Goal: Download file/media

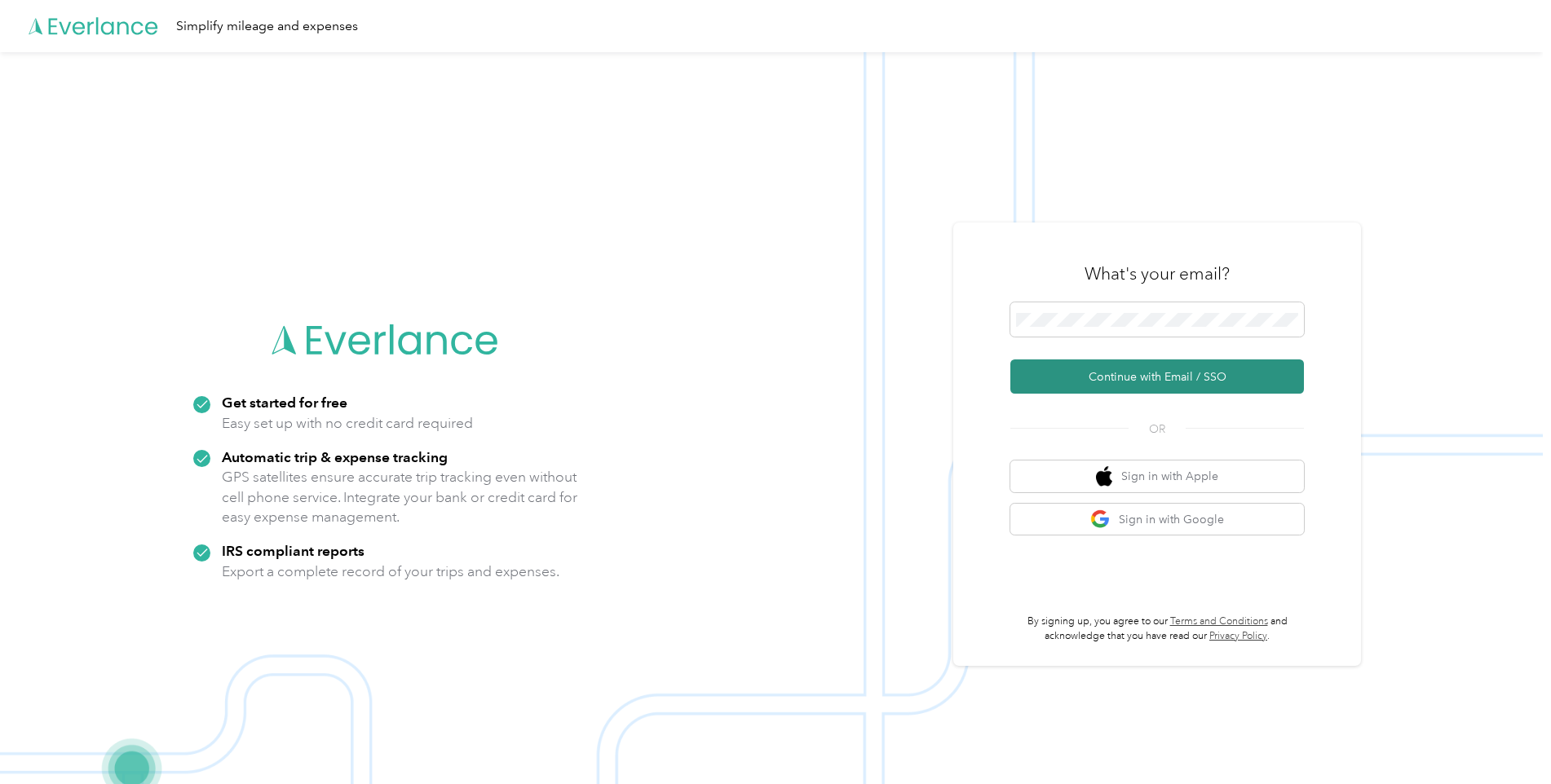
click at [1130, 389] on button "Continue with Email / SSO" at bounding box center [1157, 376] width 293 height 34
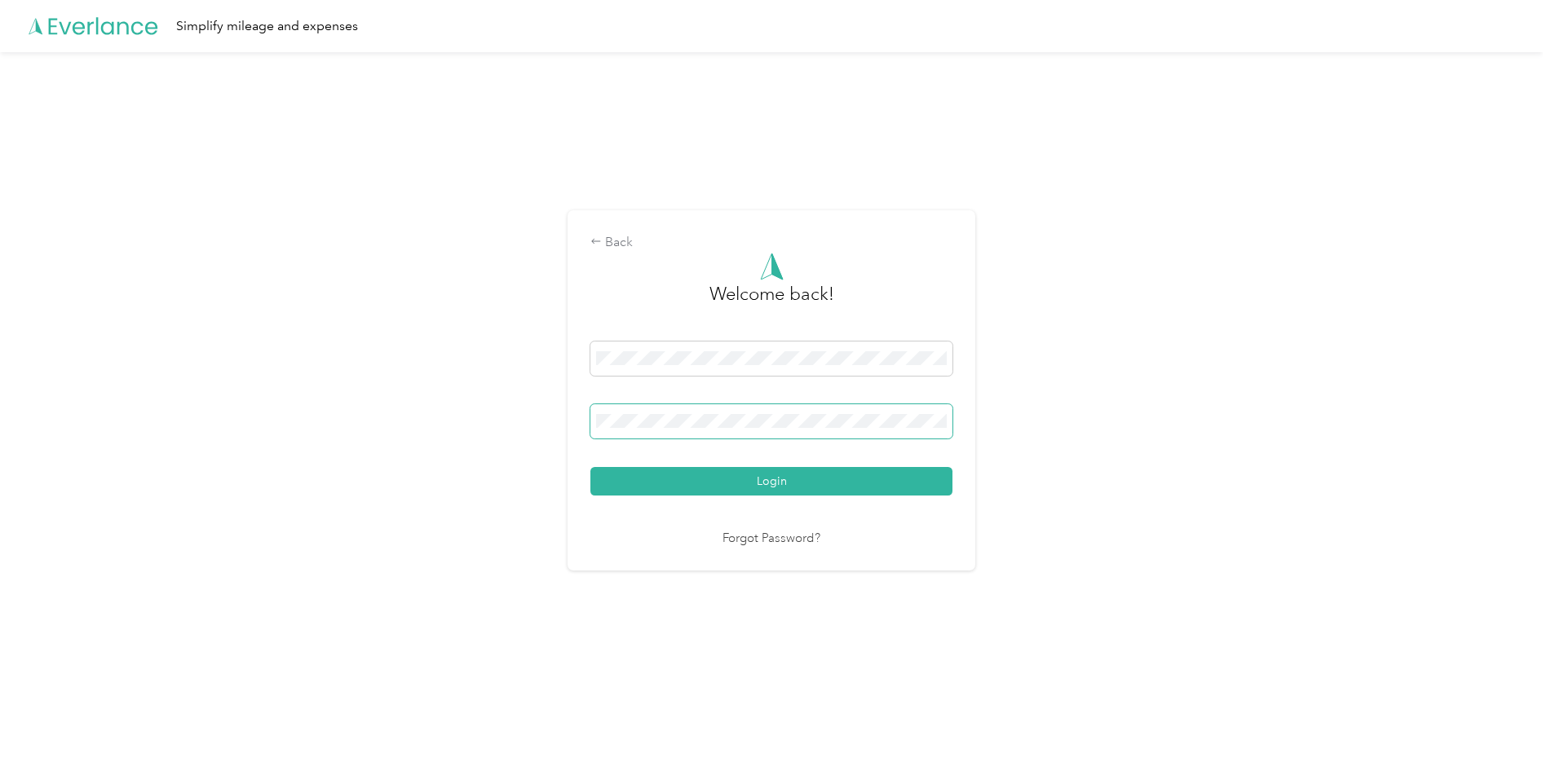
click at [686, 402] on div "Login" at bounding box center [771, 419] width 362 height 154
click at [738, 490] on button "Login" at bounding box center [771, 481] width 362 height 28
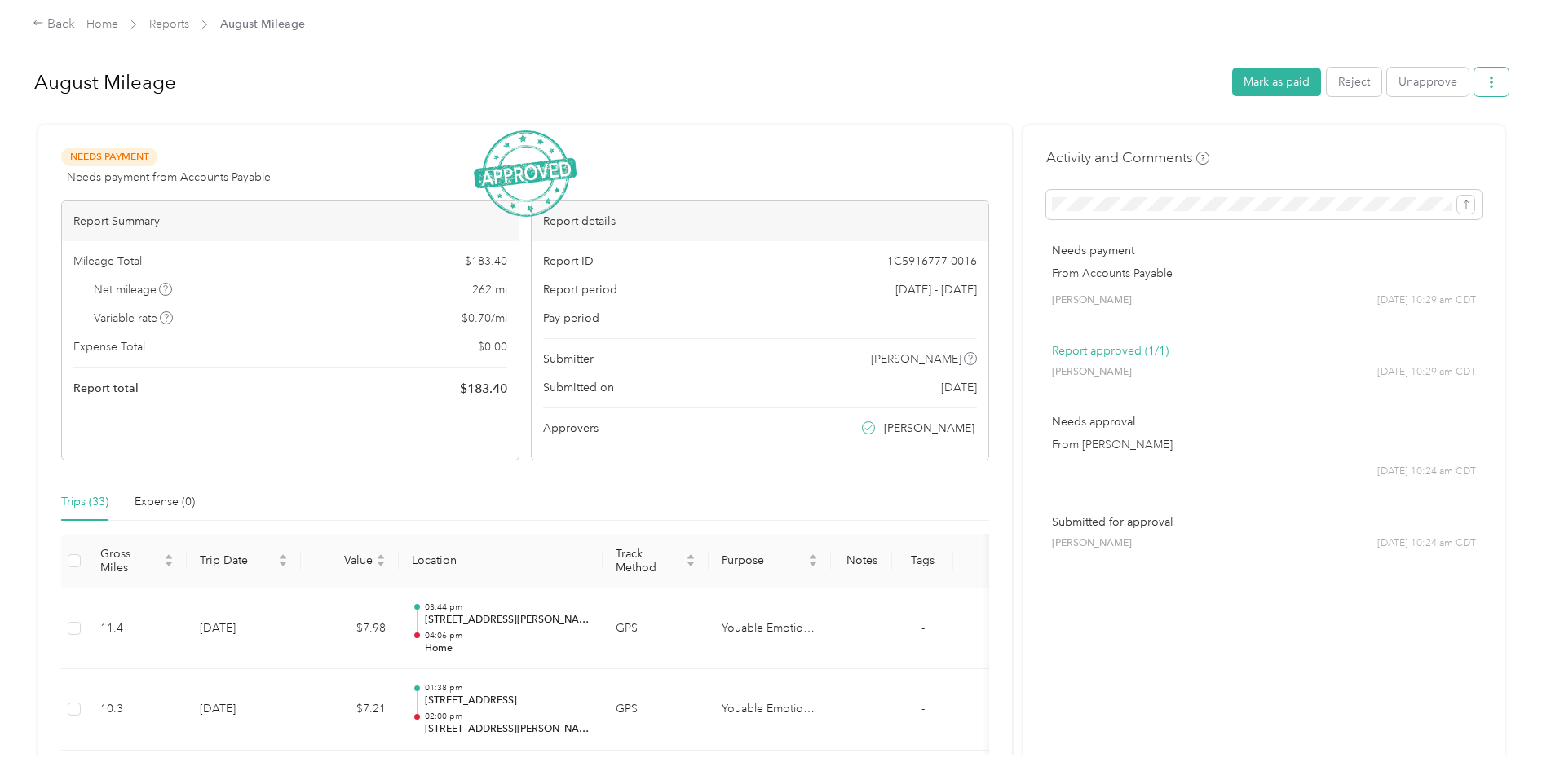
click at [1496, 85] on button "button" at bounding box center [1492, 82] width 34 height 28
click at [1436, 145] on span "Download" at bounding box center [1441, 142] width 54 height 17
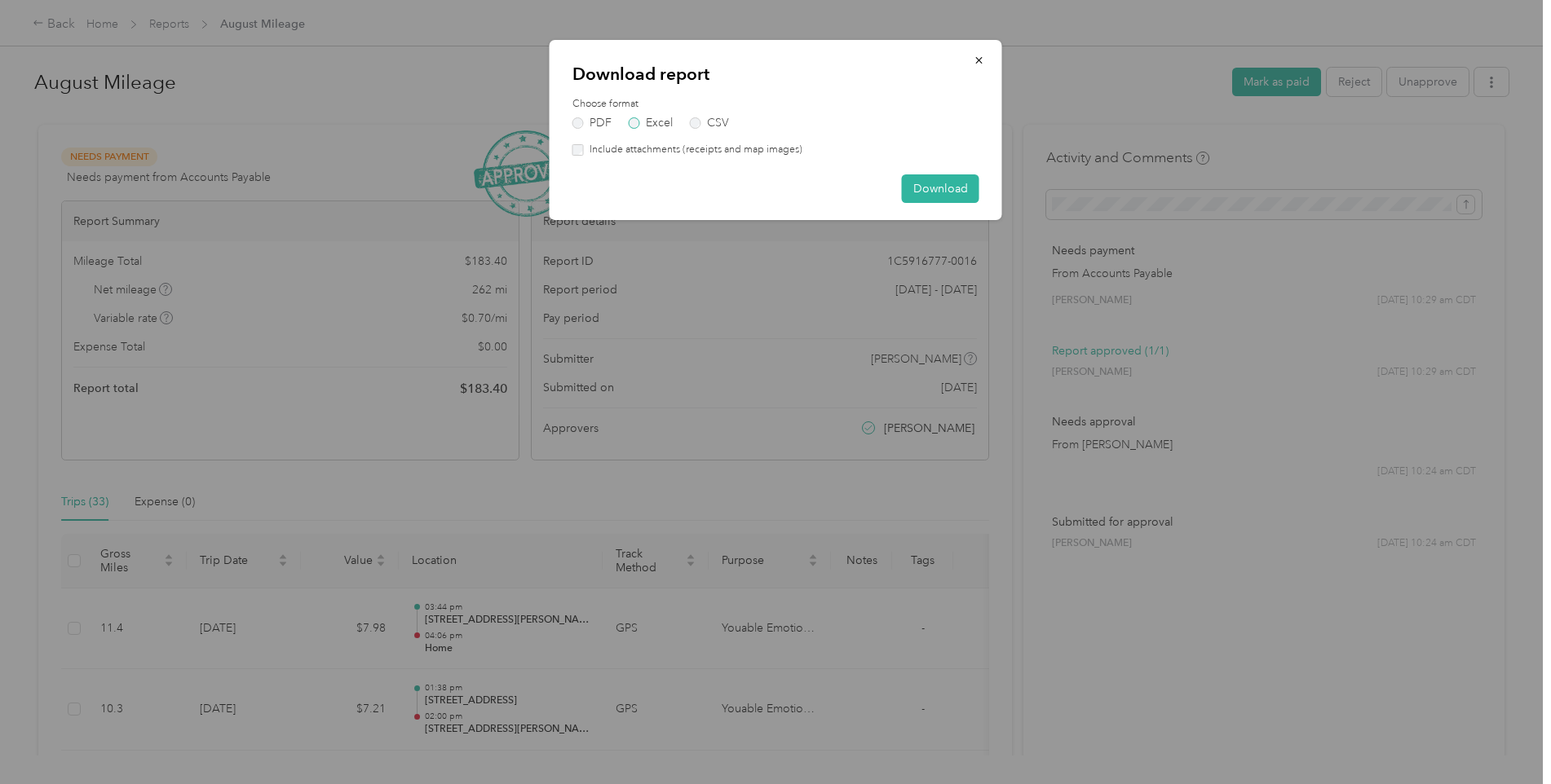
click at [650, 119] on label "Excel" at bounding box center [651, 123] width 44 height 12
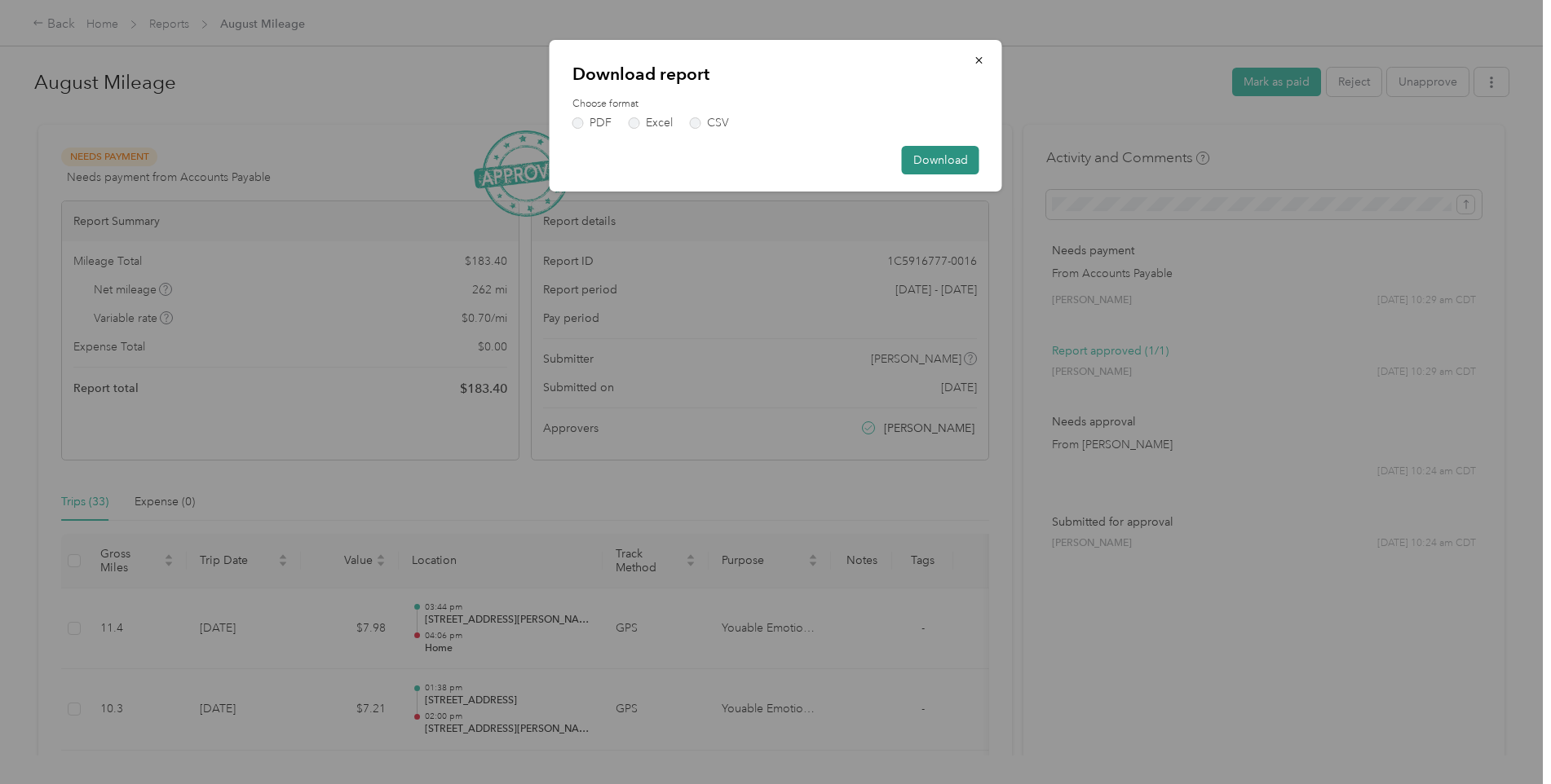
click at [936, 155] on button "Download" at bounding box center [941, 160] width 78 height 28
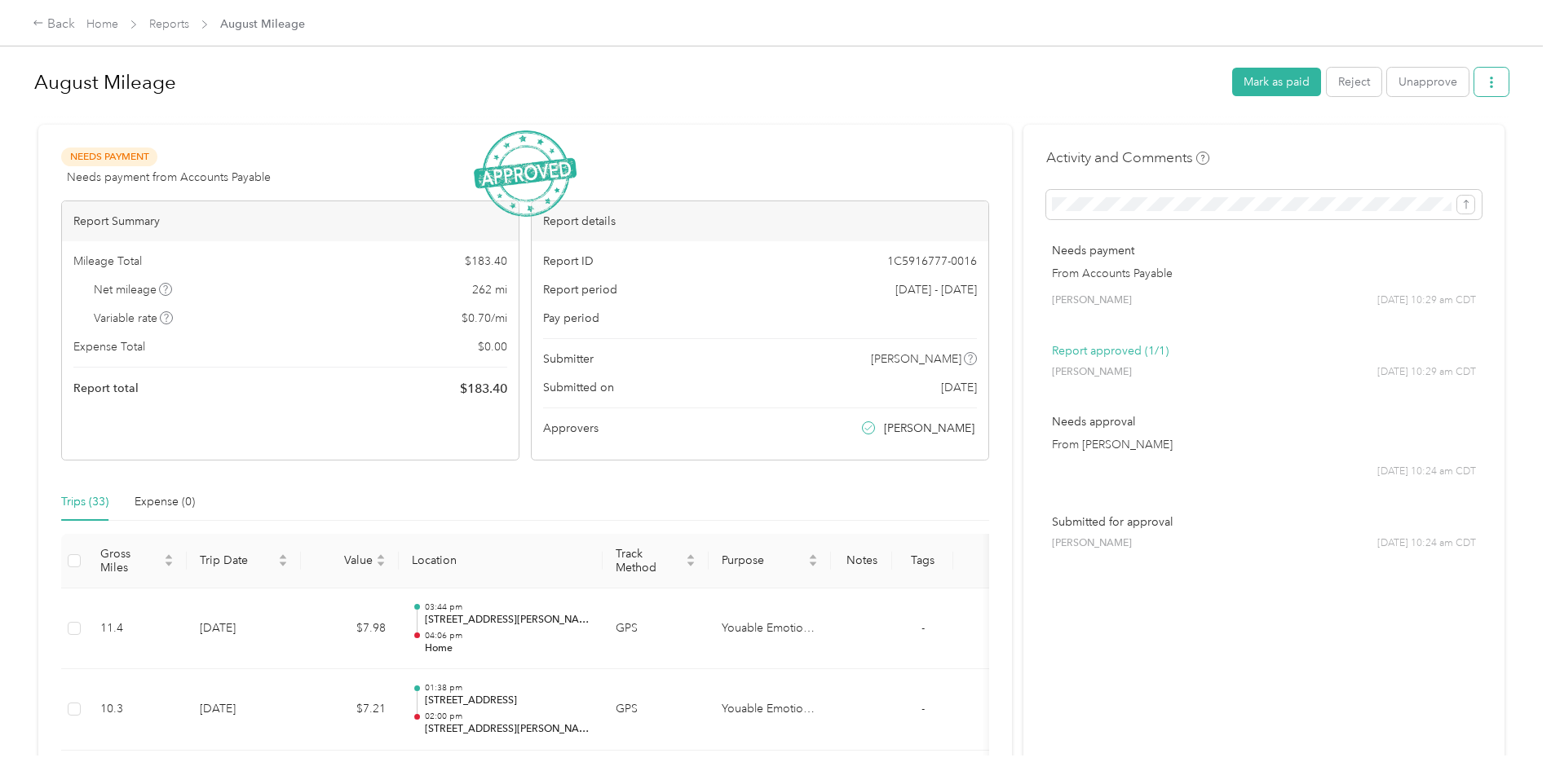
click at [1487, 76] on span "button" at bounding box center [1492, 82] width 12 height 14
click at [1452, 135] on span "Download" at bounding box center [1441, 142] width 54 height 17
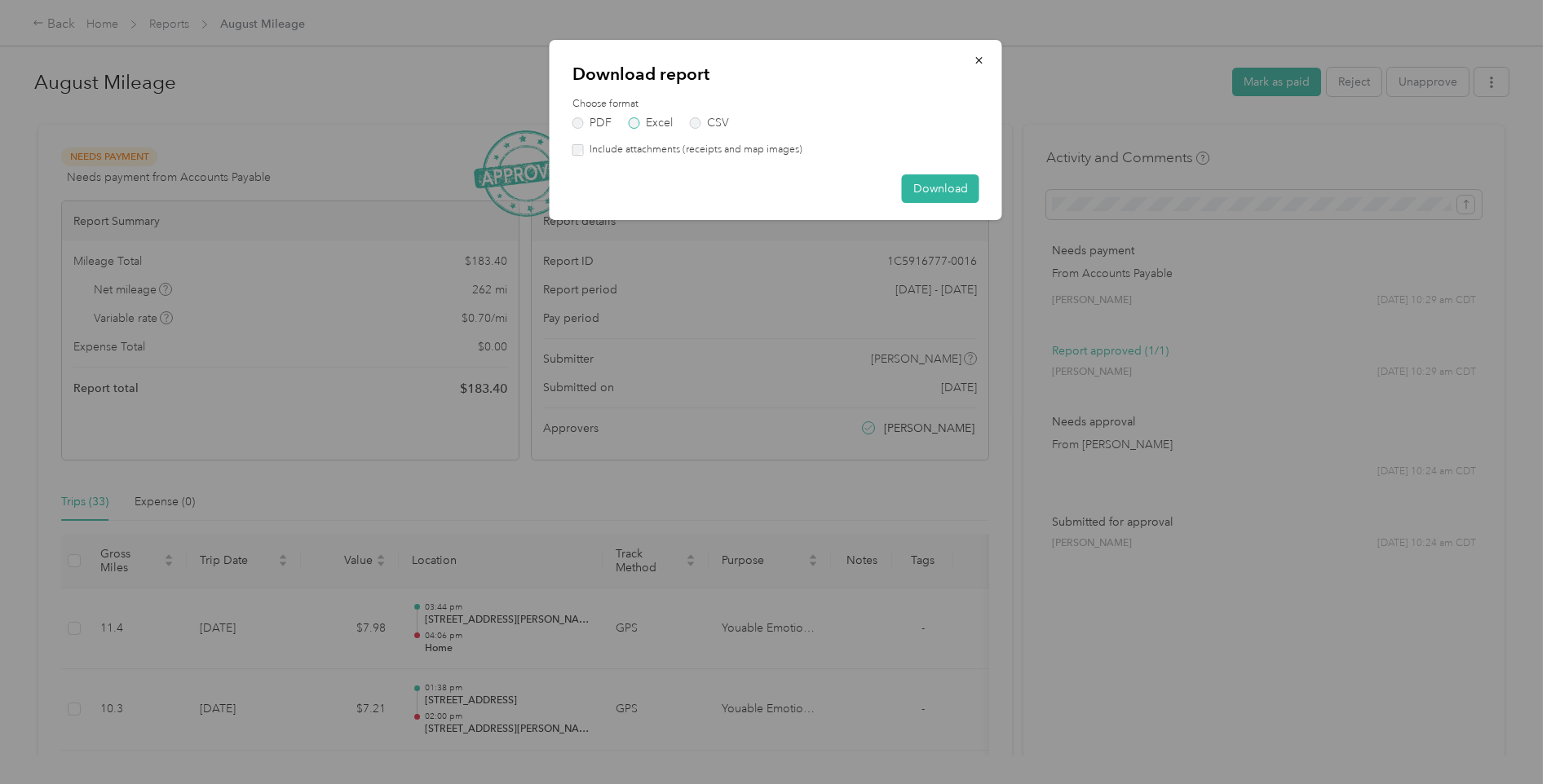
click at [659, 117] on label "Excel" at bounding box center [651, 123] width 44 height 12
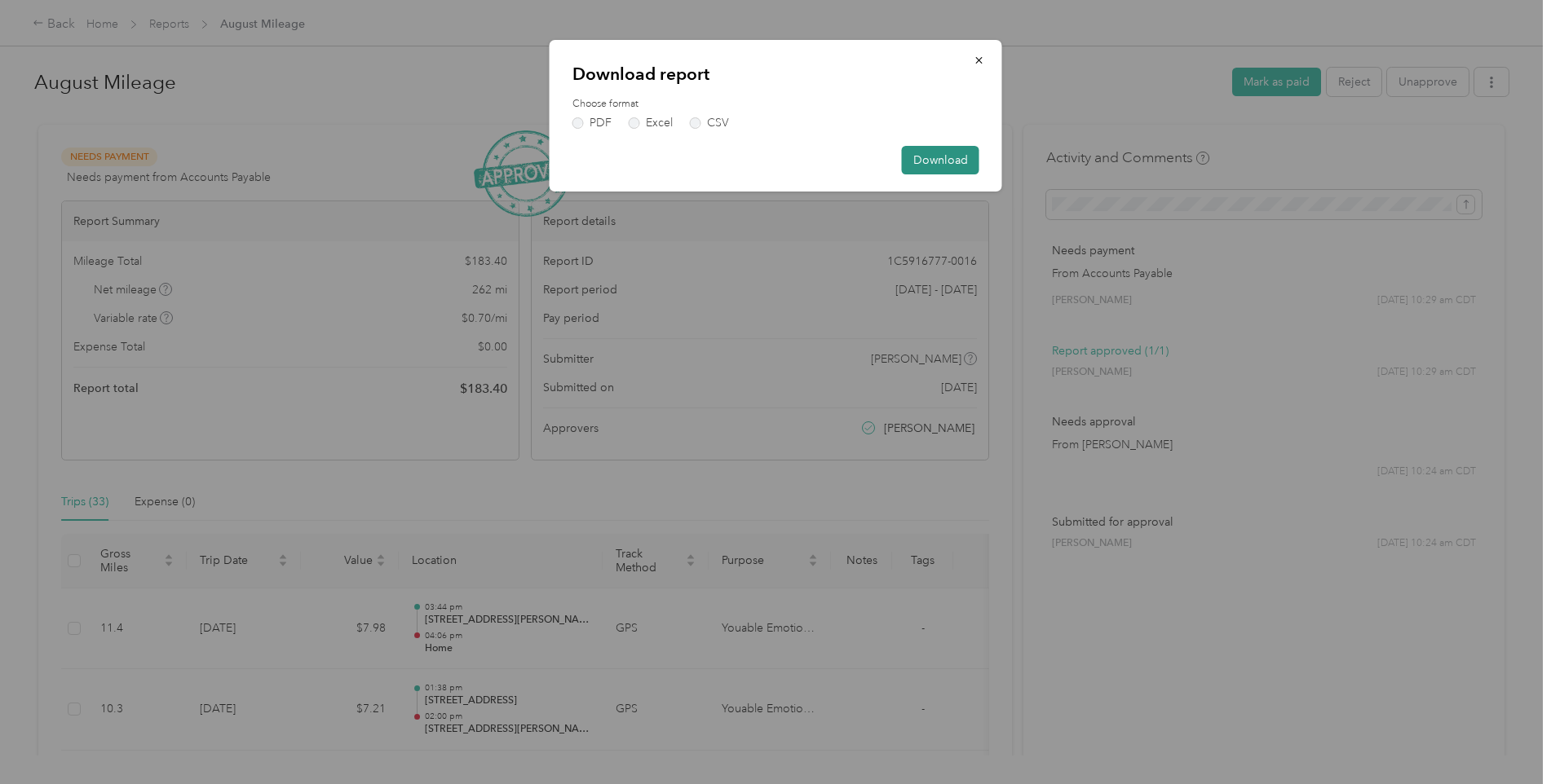
click at [946, 159] on button "Download" at bounding box center [941, 160] width 78 height 28
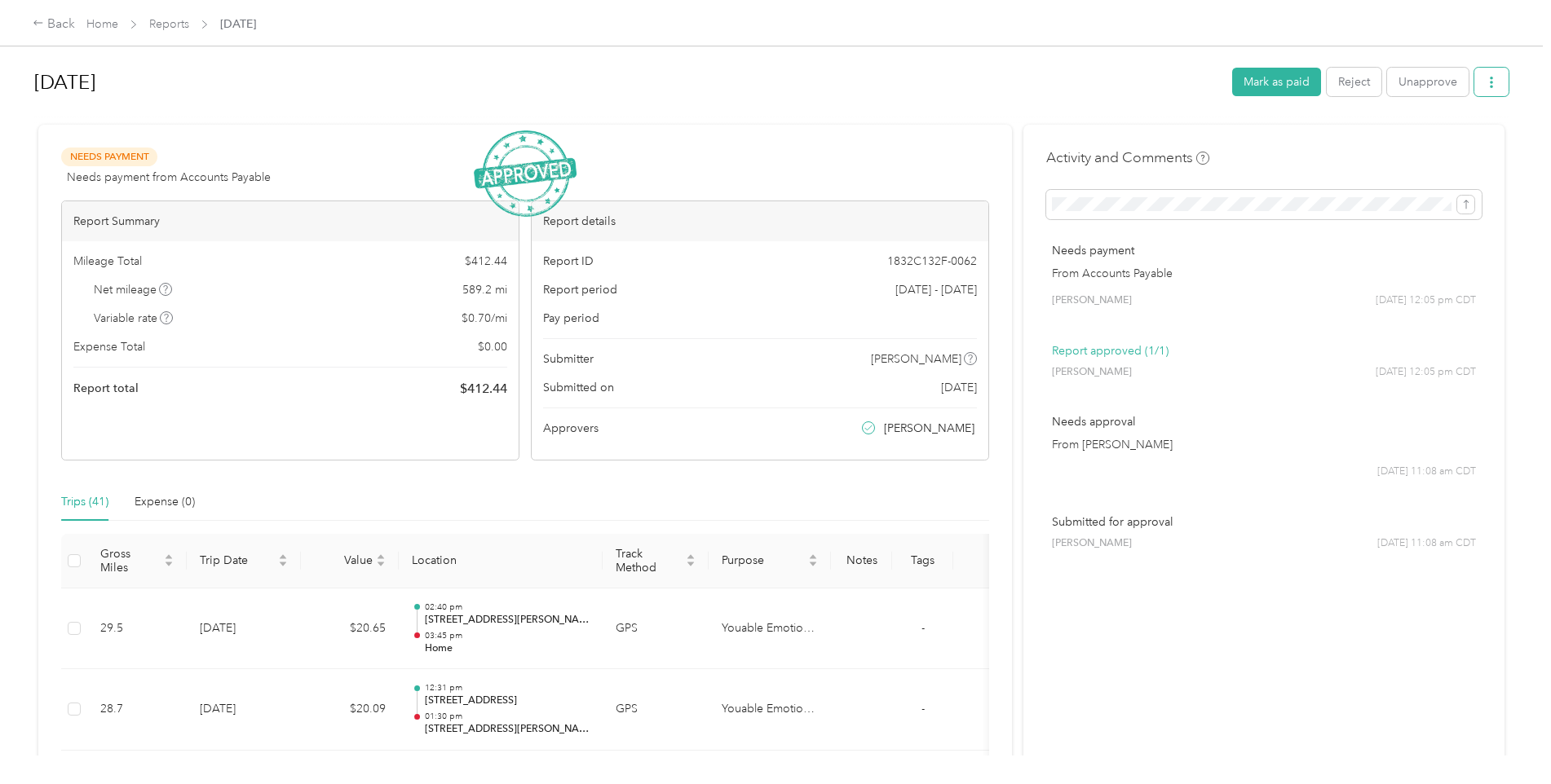
click at [1490, 86] on icon "button" at bounding box center [1492, 83] width 3 height 12
click at [1434, 142] on span "Download" at bounding box center [1441, 142] width 54 height 17
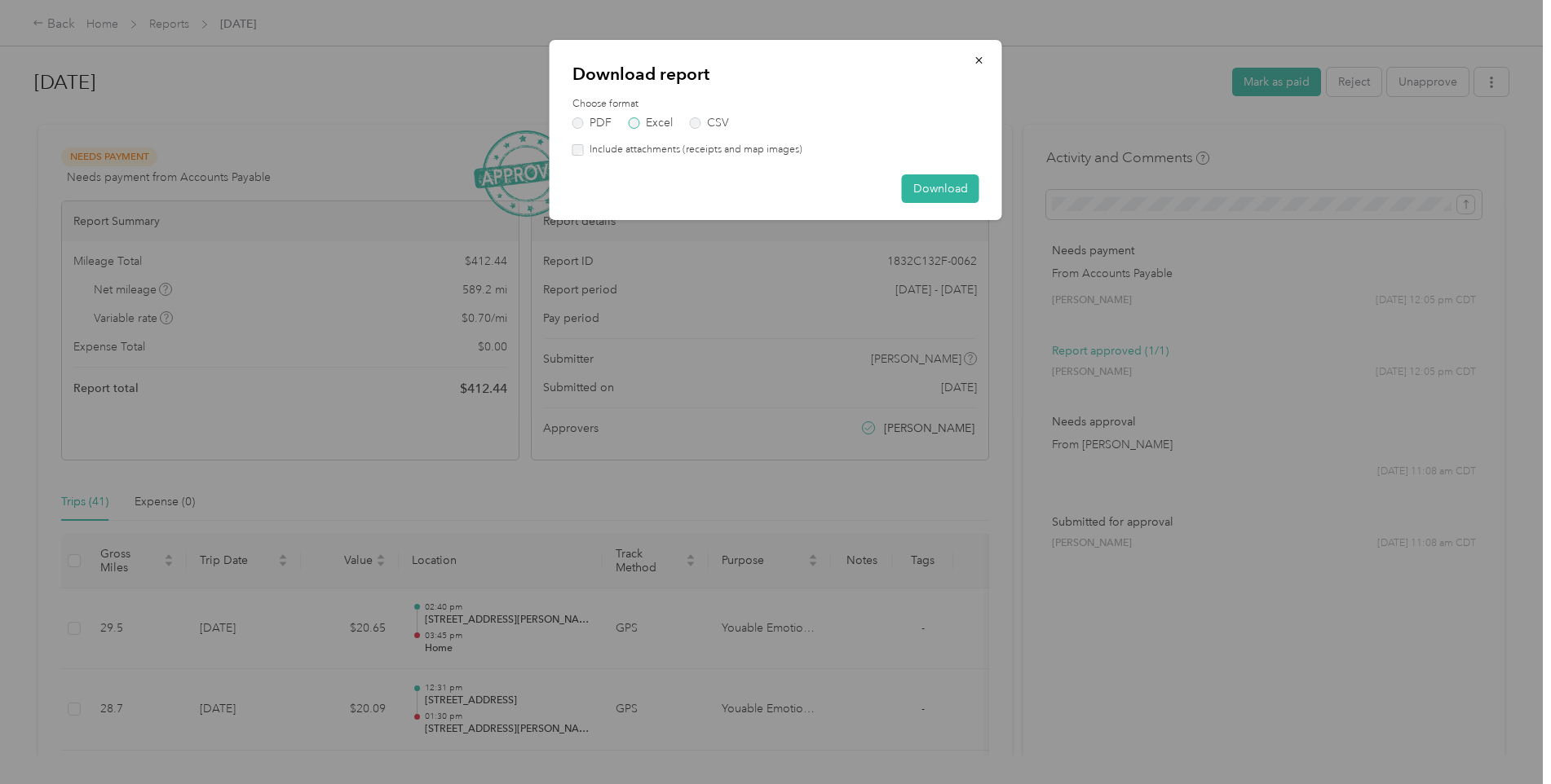
click at [661, 122] on label "Excel" at bounding box center [651, 123] width 44 height 12
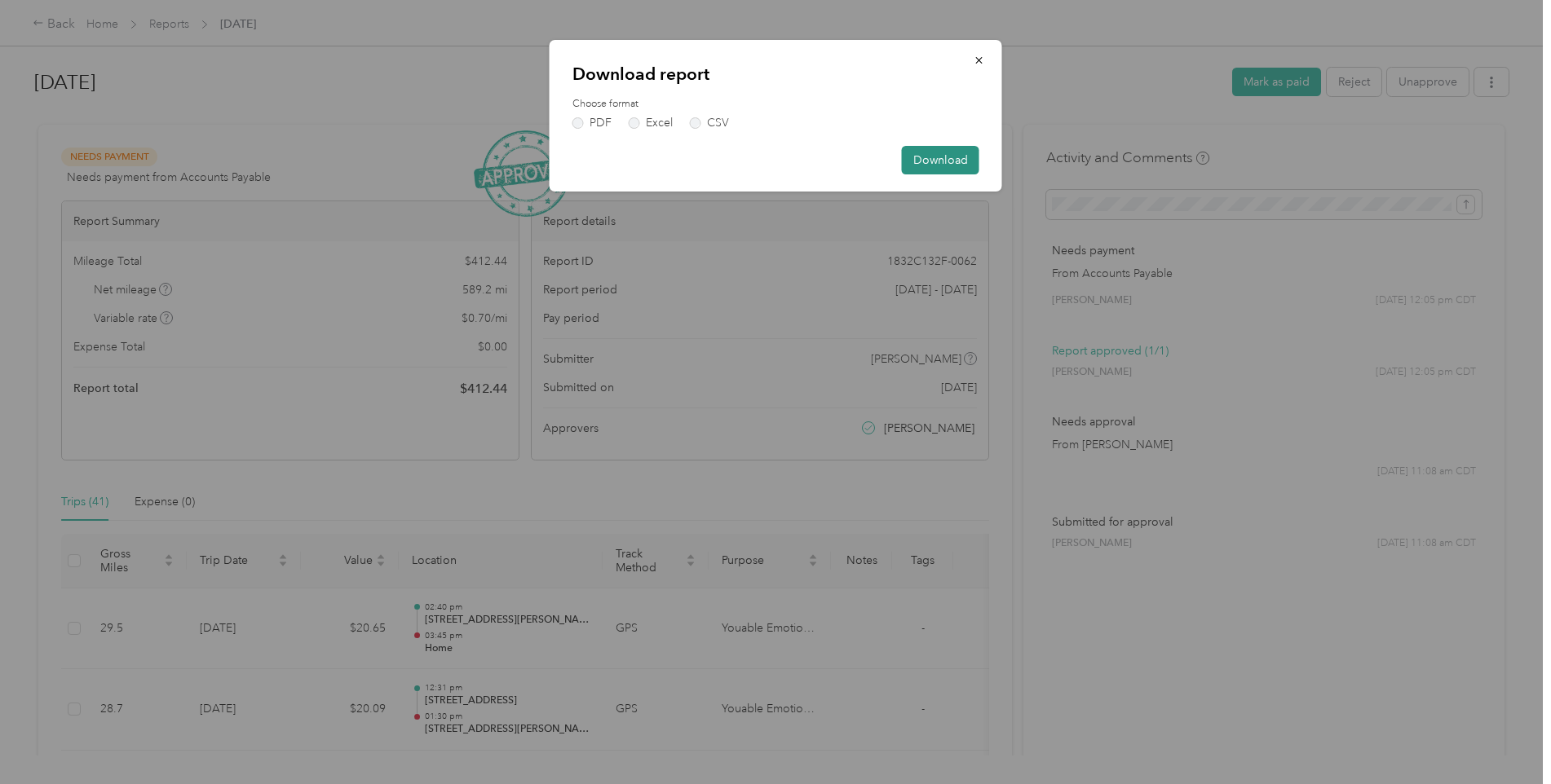
click at [953, 163] on button "Download" at bounding box center [941, 160] width 78 height 28
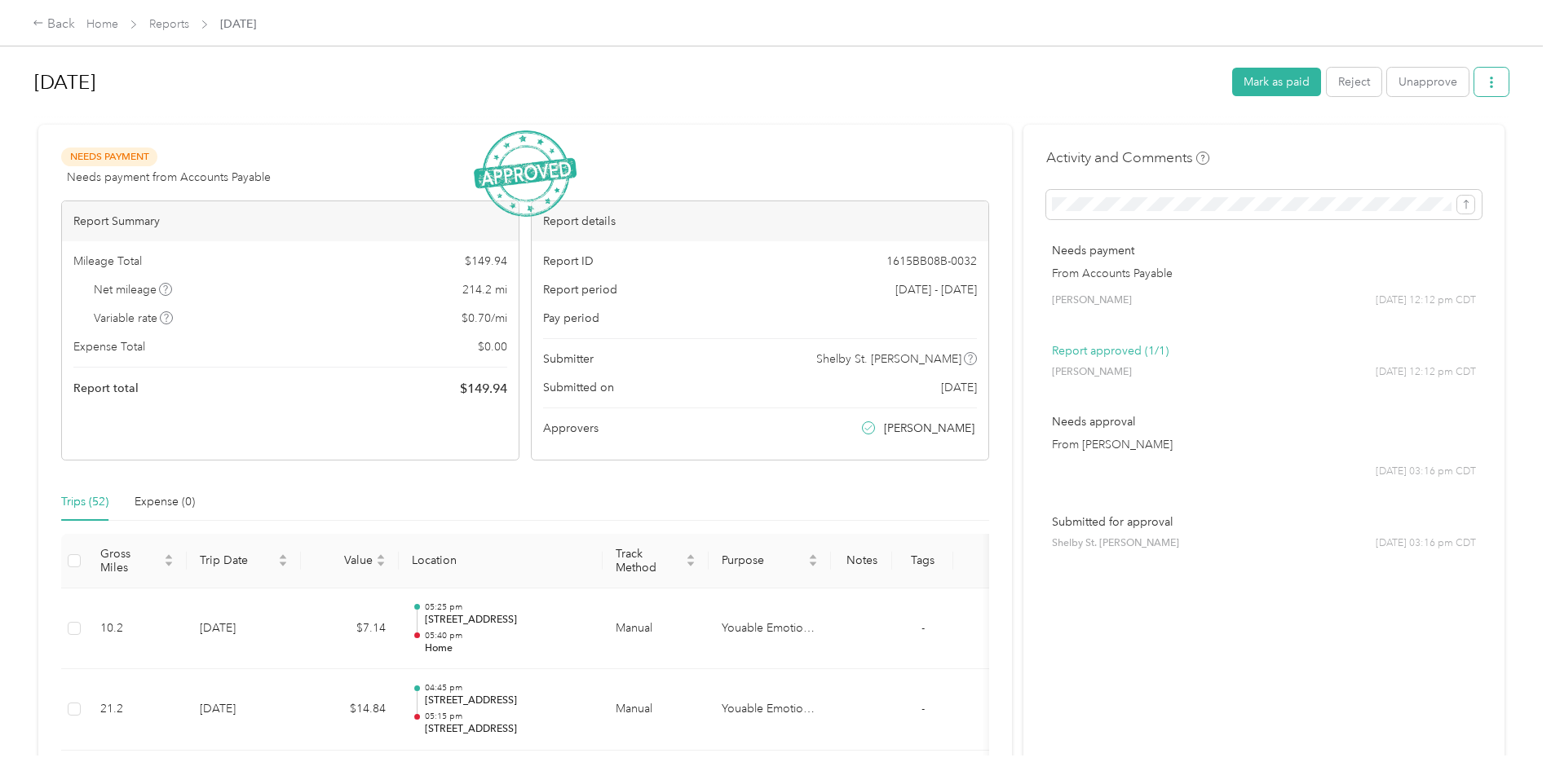
click at [1480, 84] on button "button" at bounding box center [1492, 82] width 34 height 28
click at [1441, 145] on span "Download" at bounding box center [1441, 142] width 54 height 17
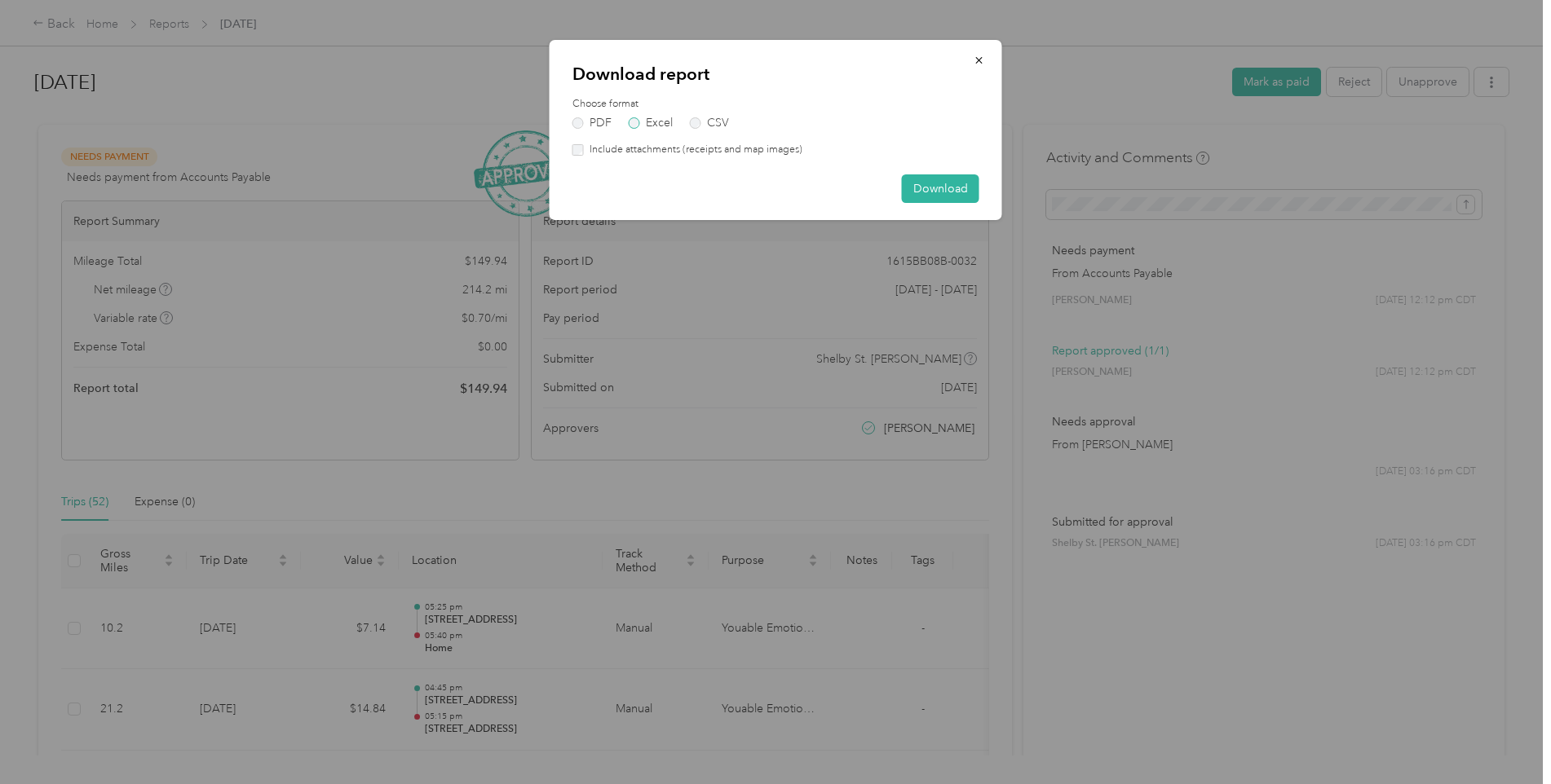
click at [640, 124] on label "Excel" at bounding box center [651, 123] width 44 height 12
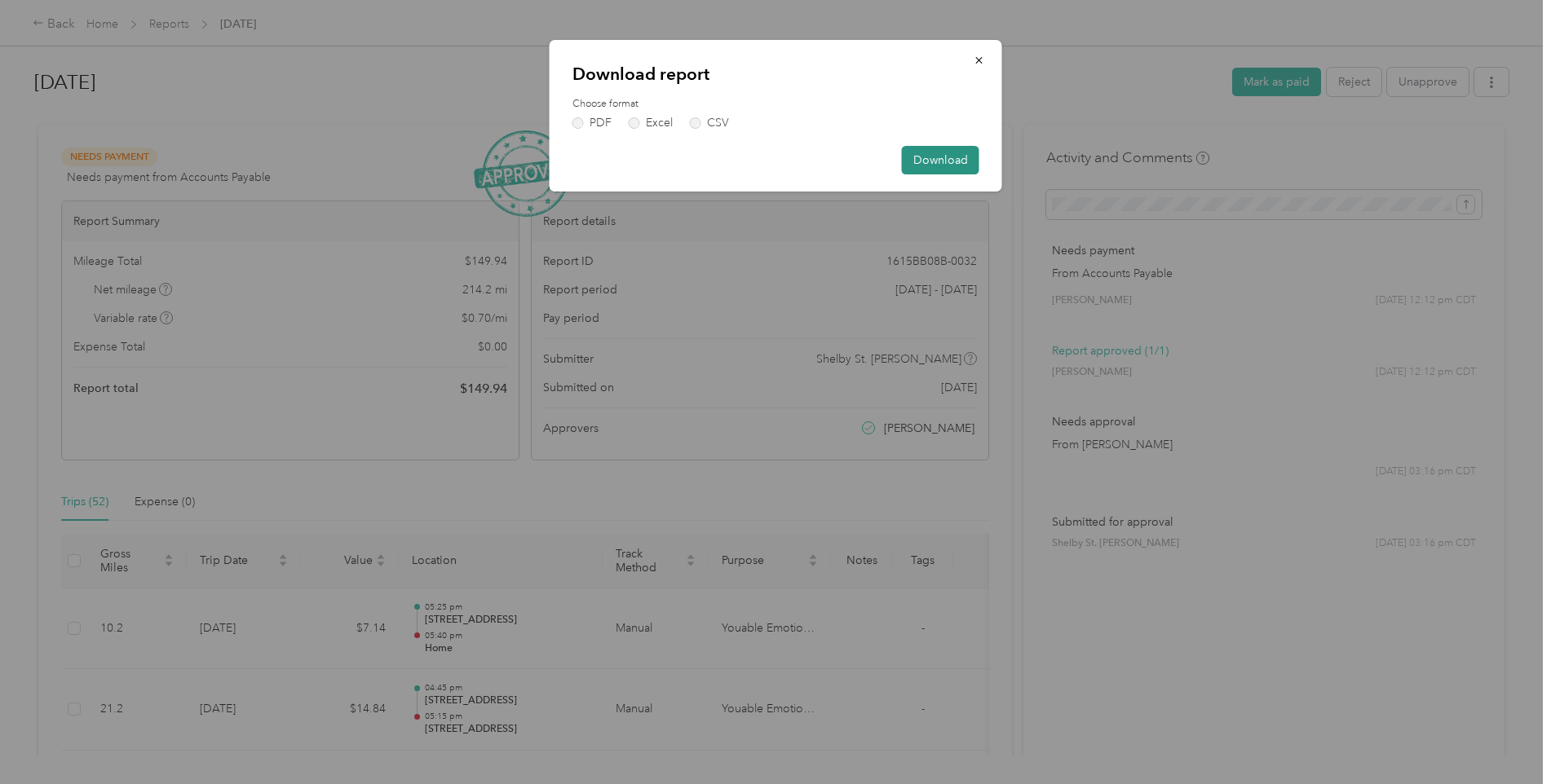
click at [947, 164] on button "Download" at bounding box center [941, 160] width 78 height 28
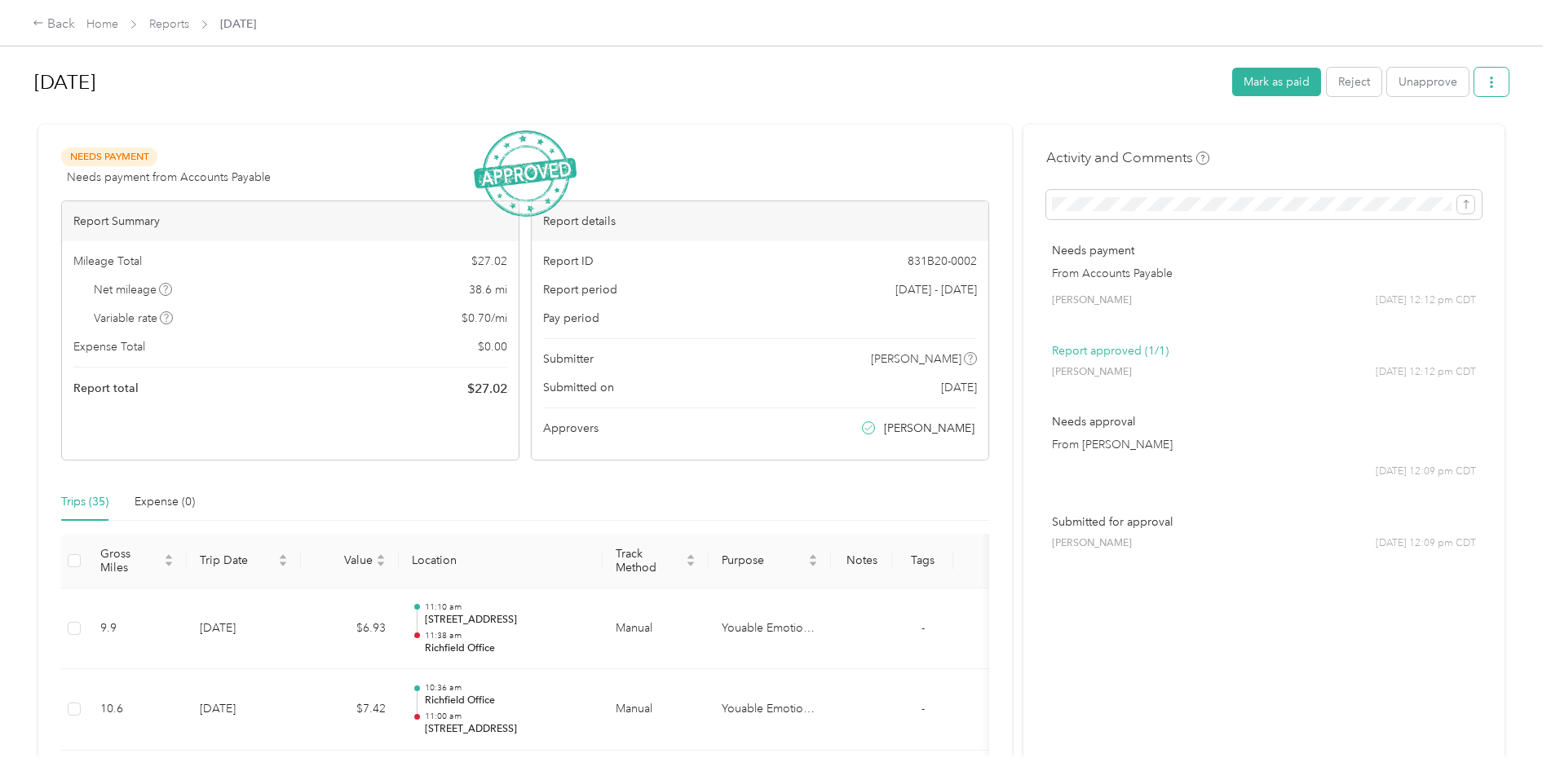
click at [1480, 79] on button "button" at bounding box center [1492, 82] width 34 height 28
click at [1420, 142] on span "Download" at bounding box center [1441, 142] width 54 height 17
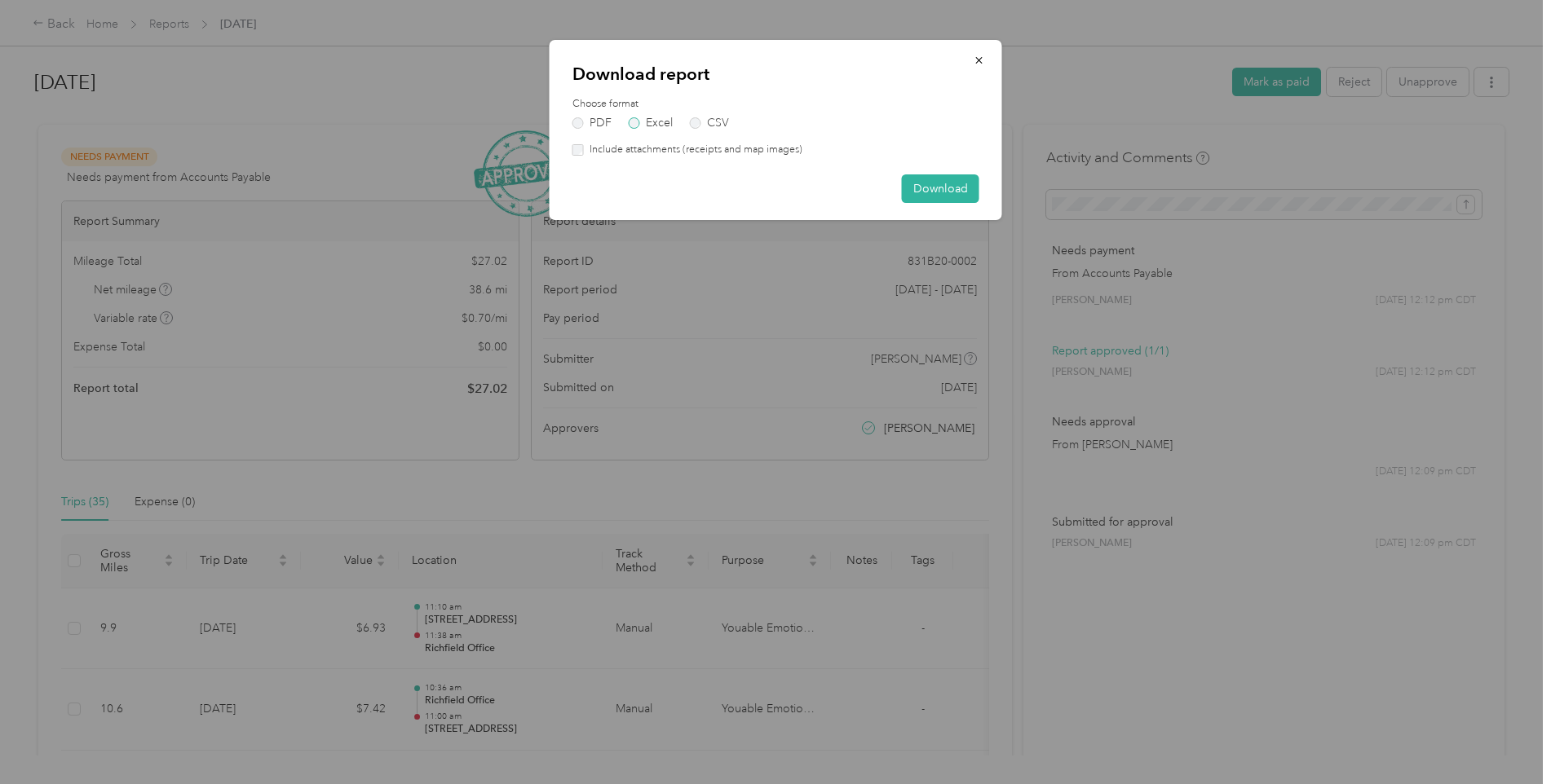
click at [658, 122] on label "Excel" at bounding box center [651, 123] width 44 height 12
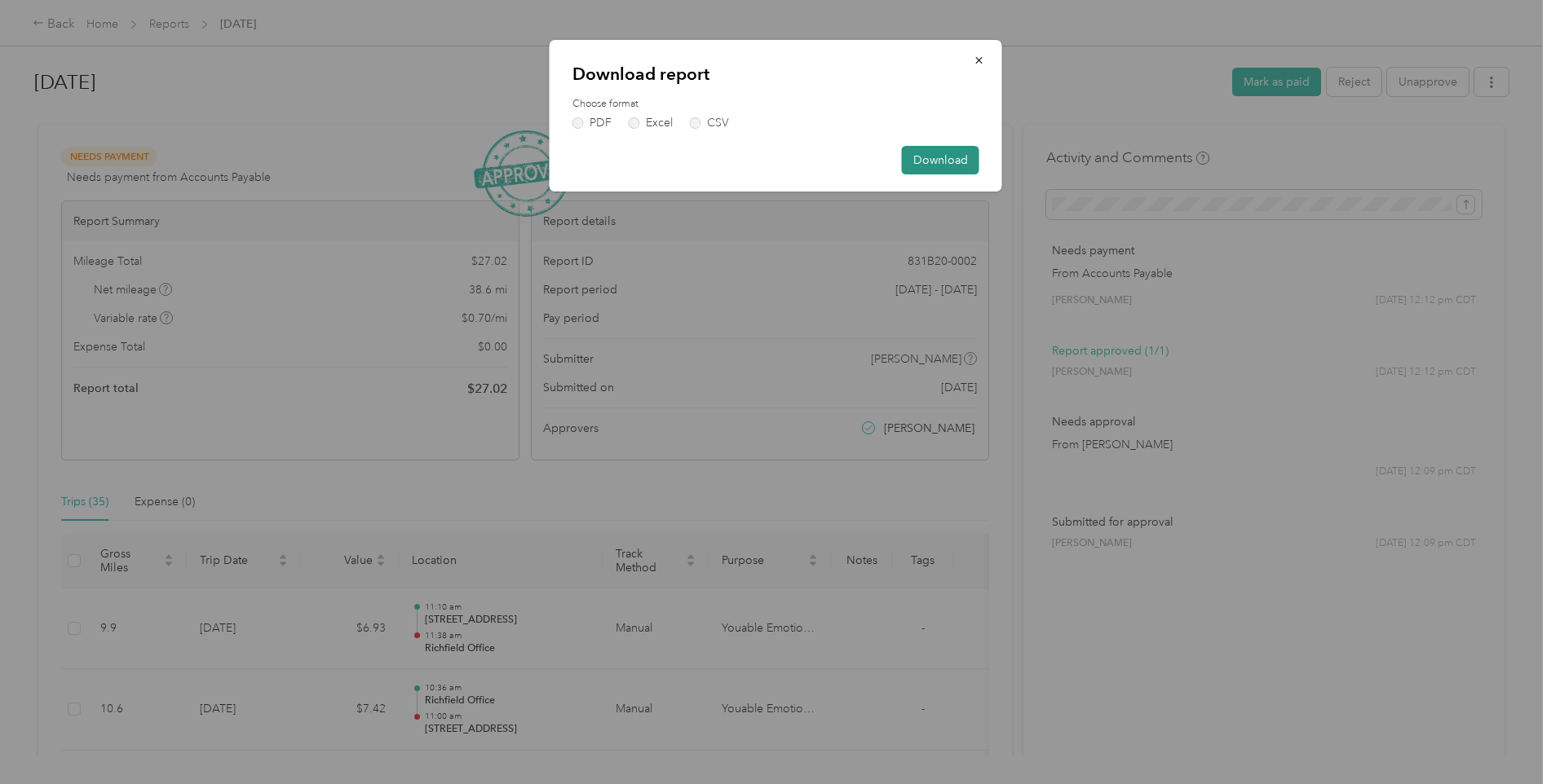
click at [941, 151] on button "Download" at bounding box center [941, 160] width 78 height 28
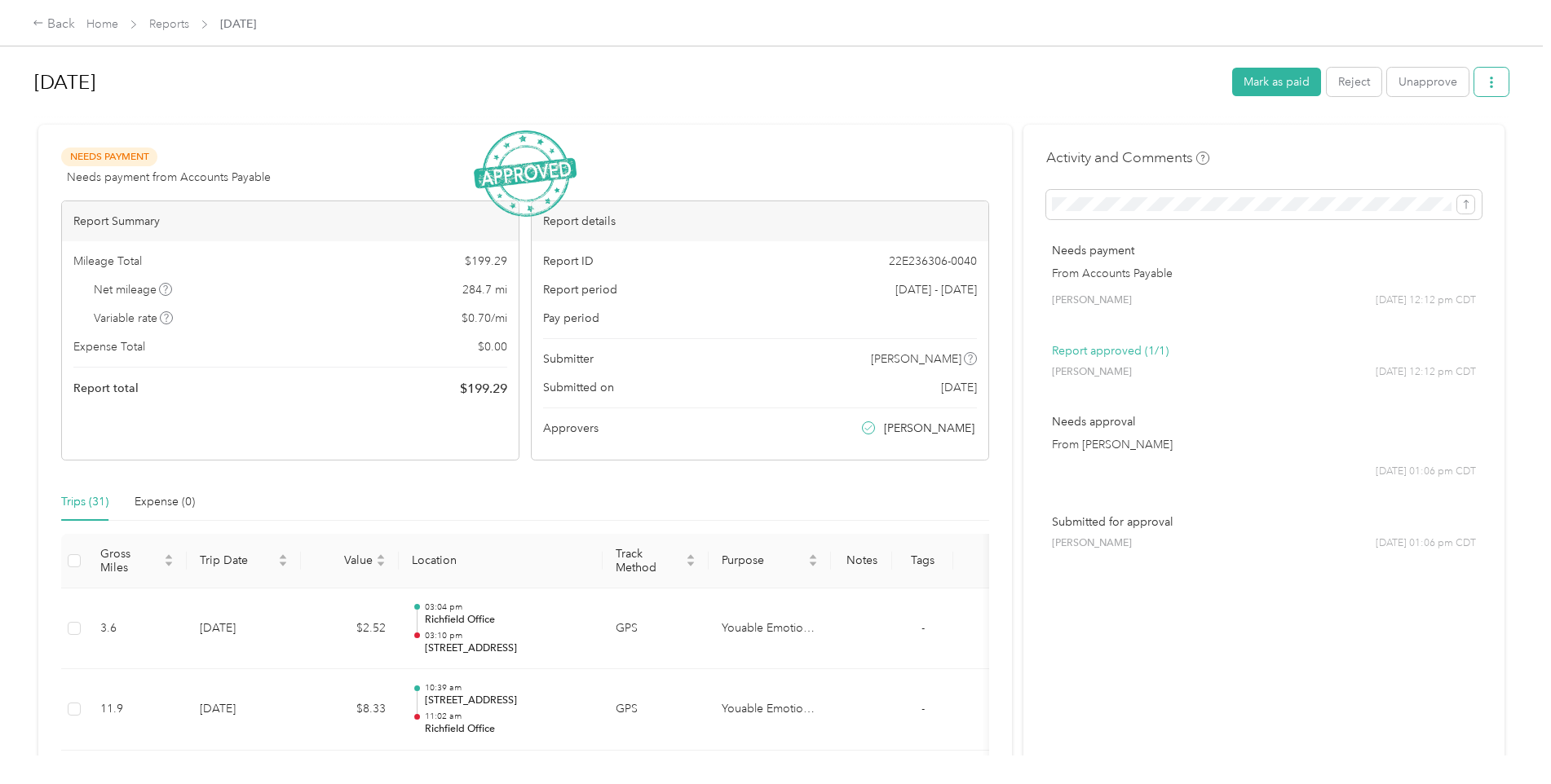
click at [1486, 82] on icon "button" at bounding box center [1492, 83] width 12 height 12
click at [1461, 144] on span "Download" at bounding box center [1441, 142] width 54 height 17
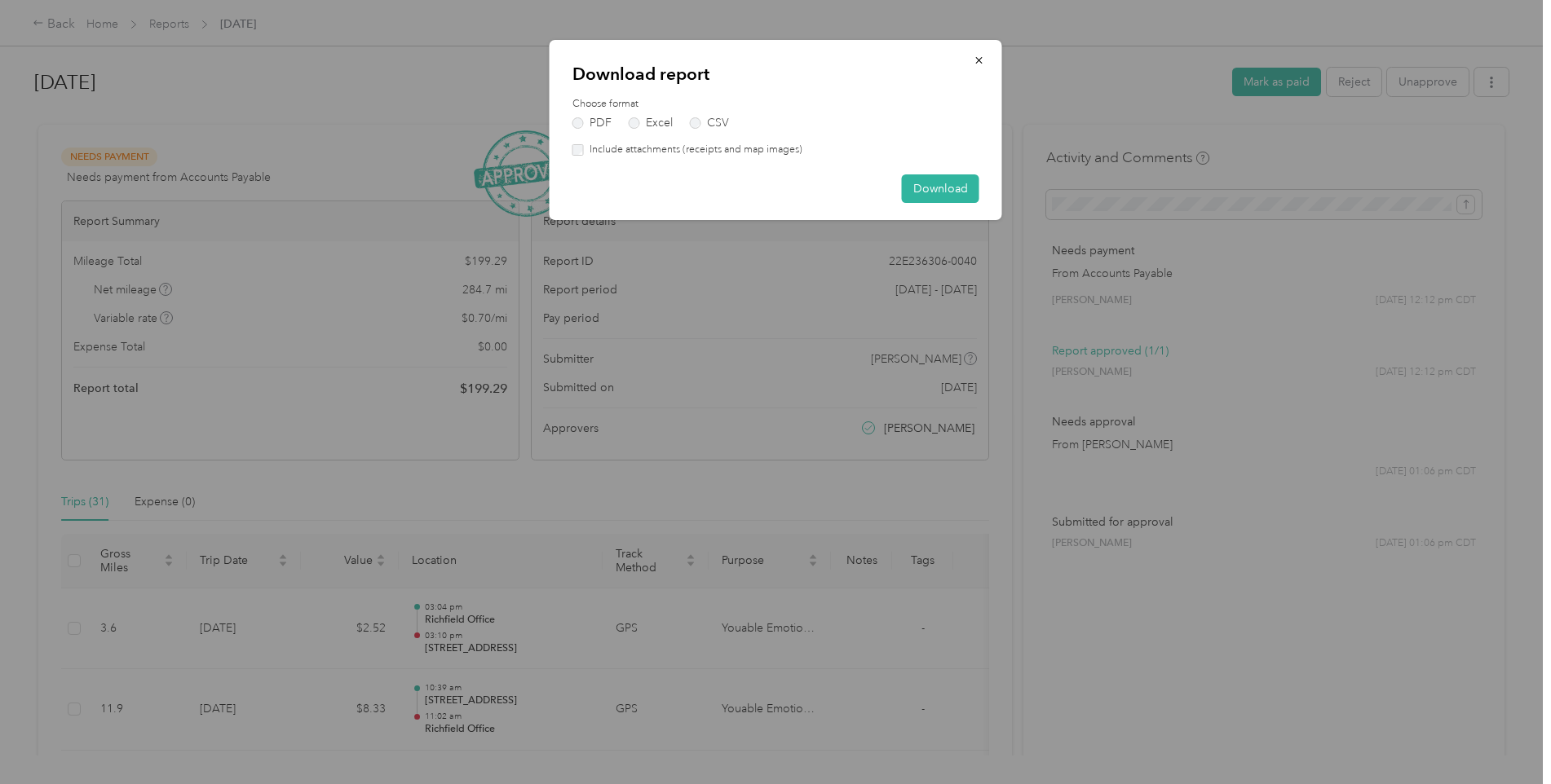
click at [672, 132] on div "Choose format PDF Excel CSV Include attachments (receipts and map images)" at bounding box center [776, 127] width 407 height 60
click at [656, 120] on label "Excel" at bounding box center [651, 123] width 44 height 12
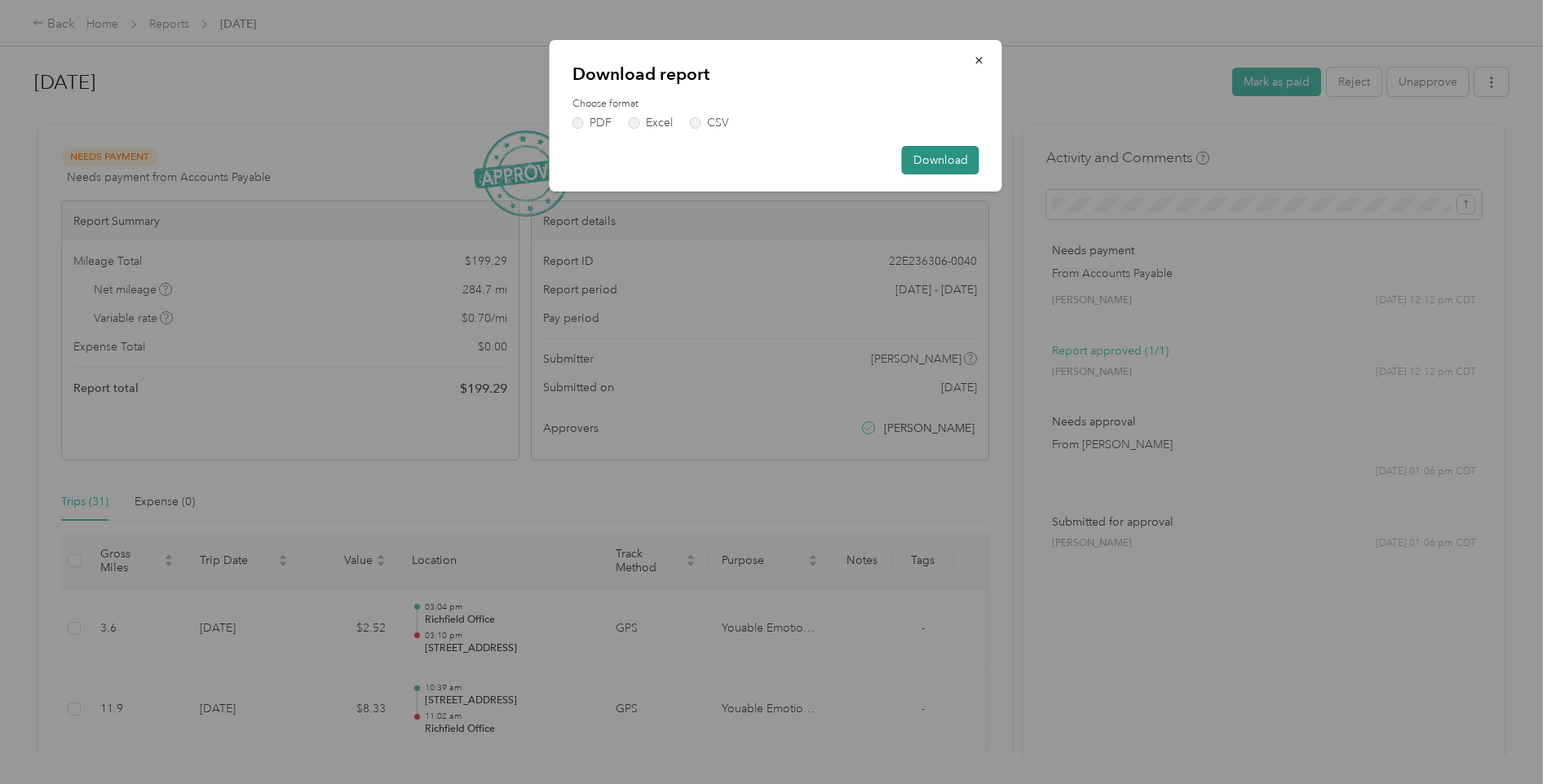
click at [965, 168] on button "Download" at bounding box center [941, 160] width 78 height 28
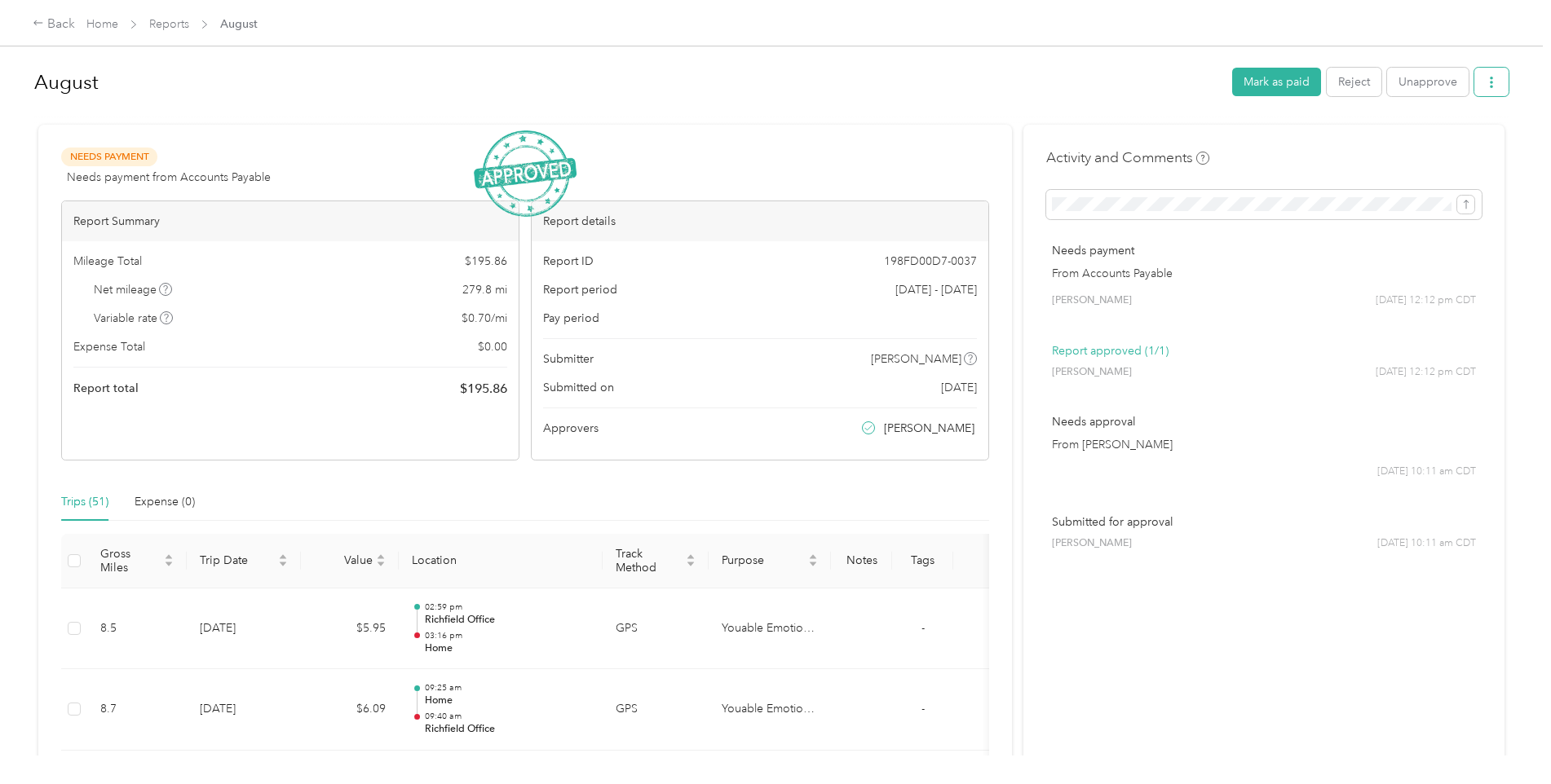
click at [1490, 88] on icon "button" at bounding box center [1492, 83] width 3 height 12
click at [1431, 143] on span "Download" at bounding box center [1441, 142] width 54 height 17
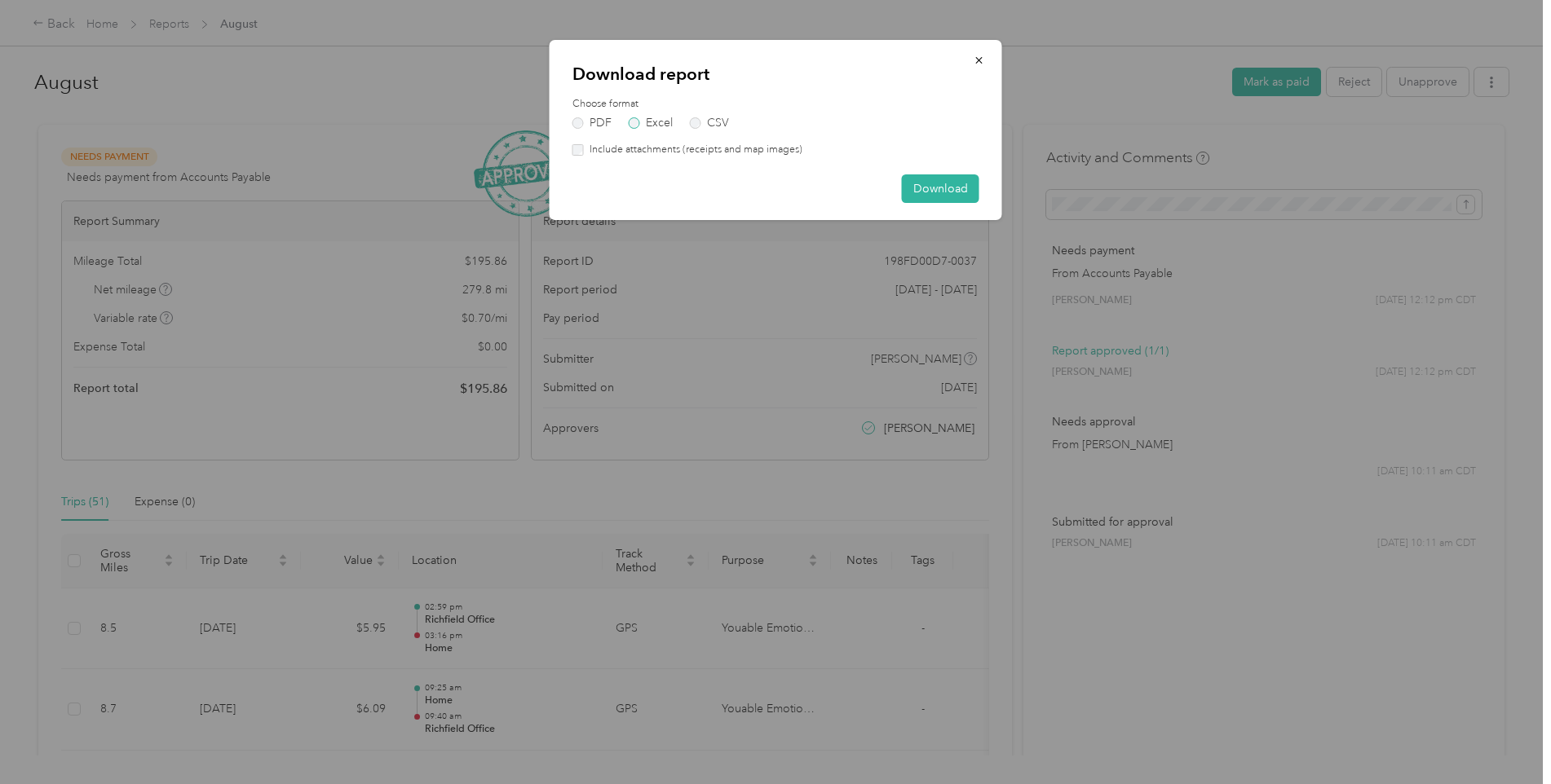
click at [651, 119] on label "Excel" at bounding box center [651, 123] width 44 height 12
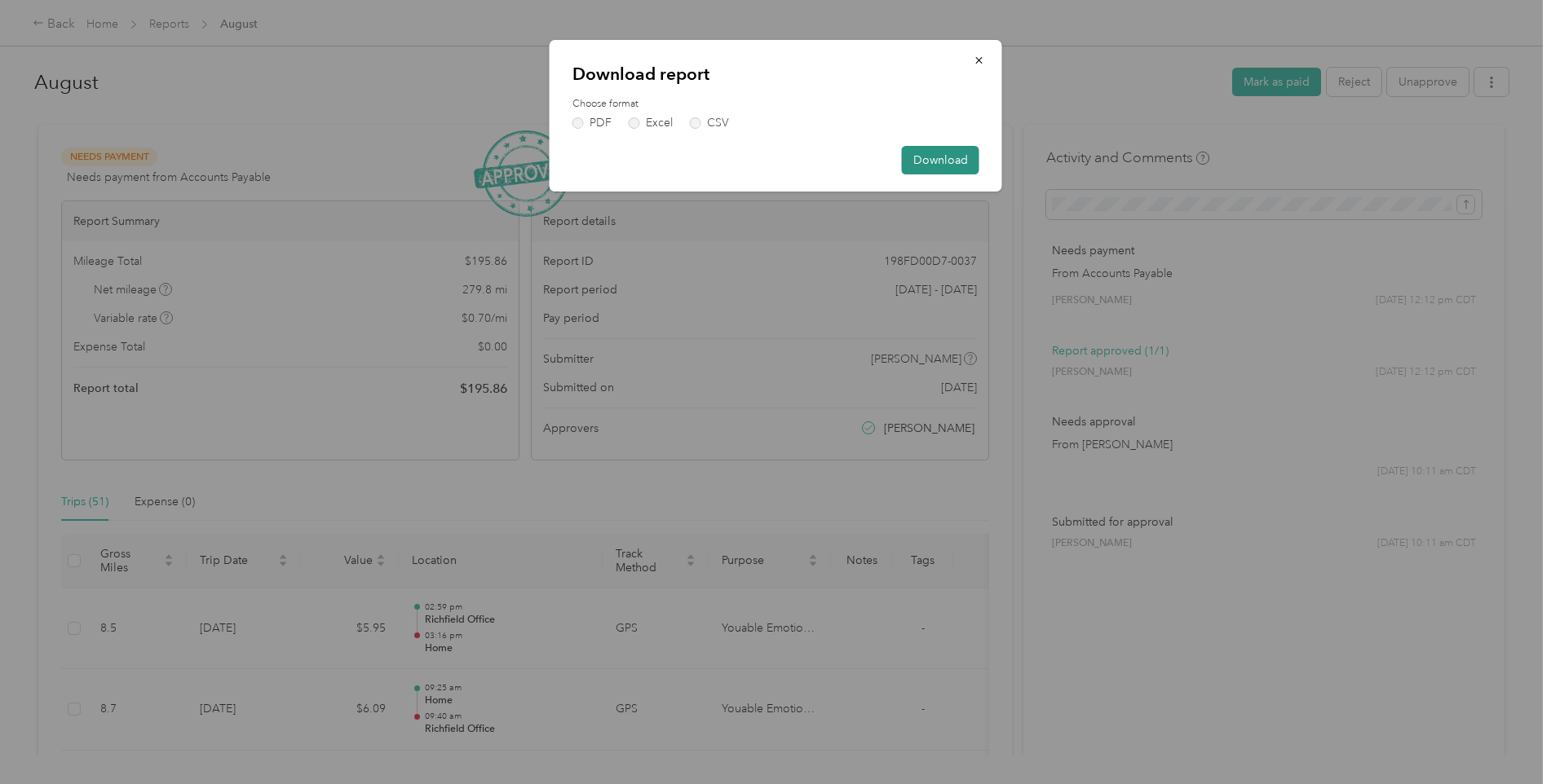
click at [963, 169] on button "Download" at bounding box center [941, 160] width 78 height 28
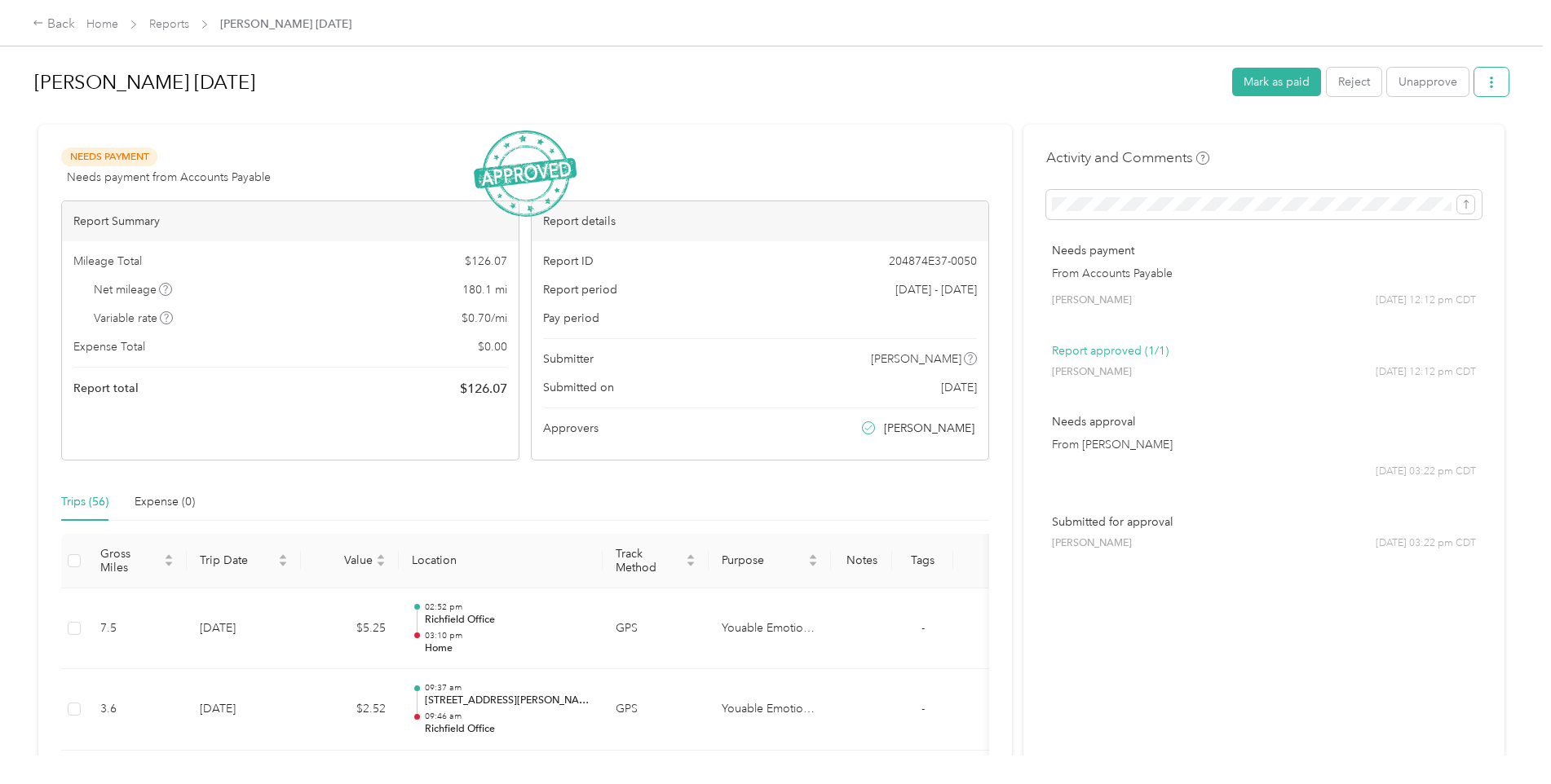
click at [1475, 79] on button "button" at bounding box center [1492, 82] width 34 height 28
click at [1429, 140] on span "Download" at bounding box center [1441, 142] width 54 height 17
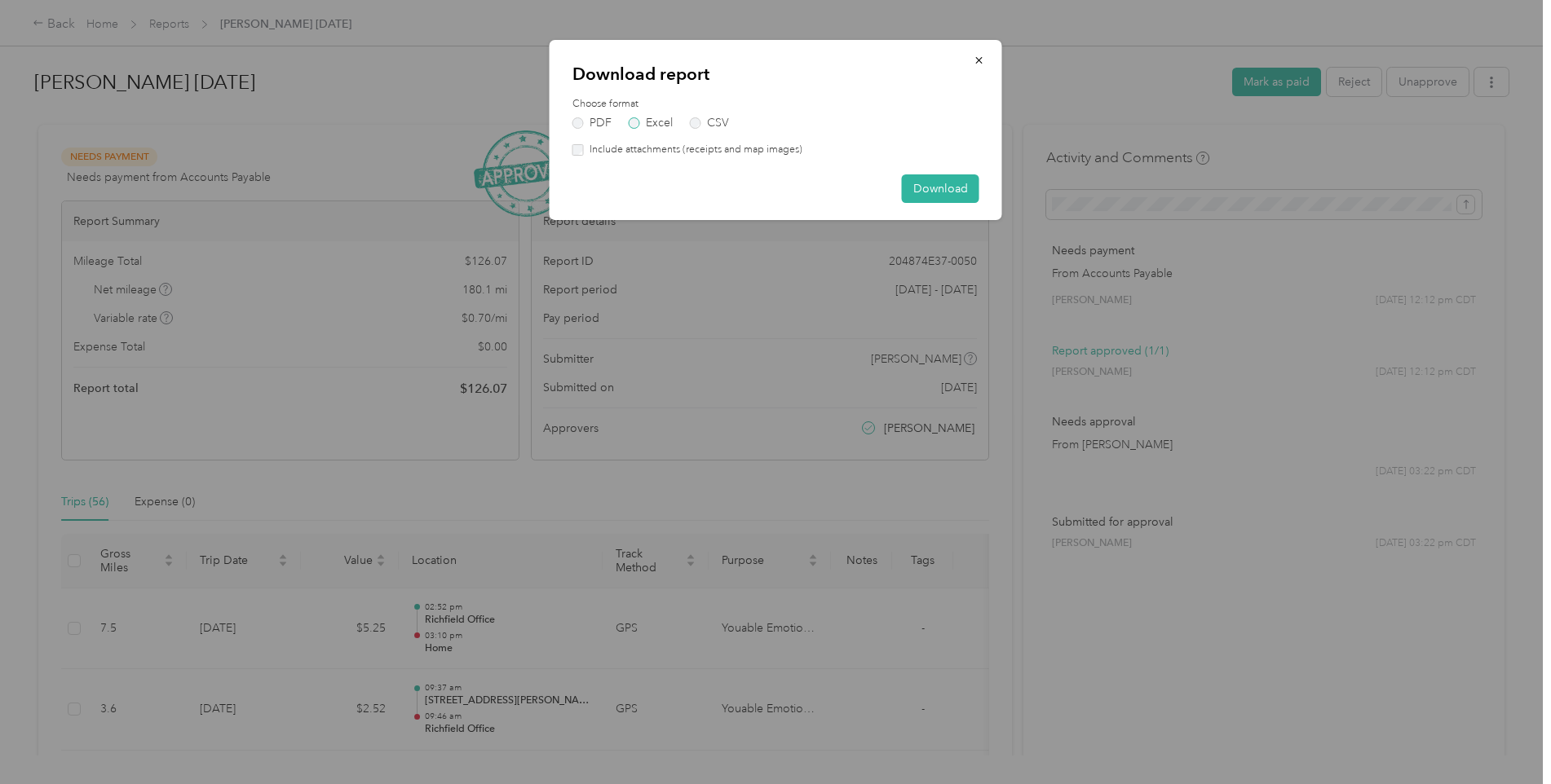
click at [644, 121] on label "Excel" at bounding box center [651, 123] width 44 height 12
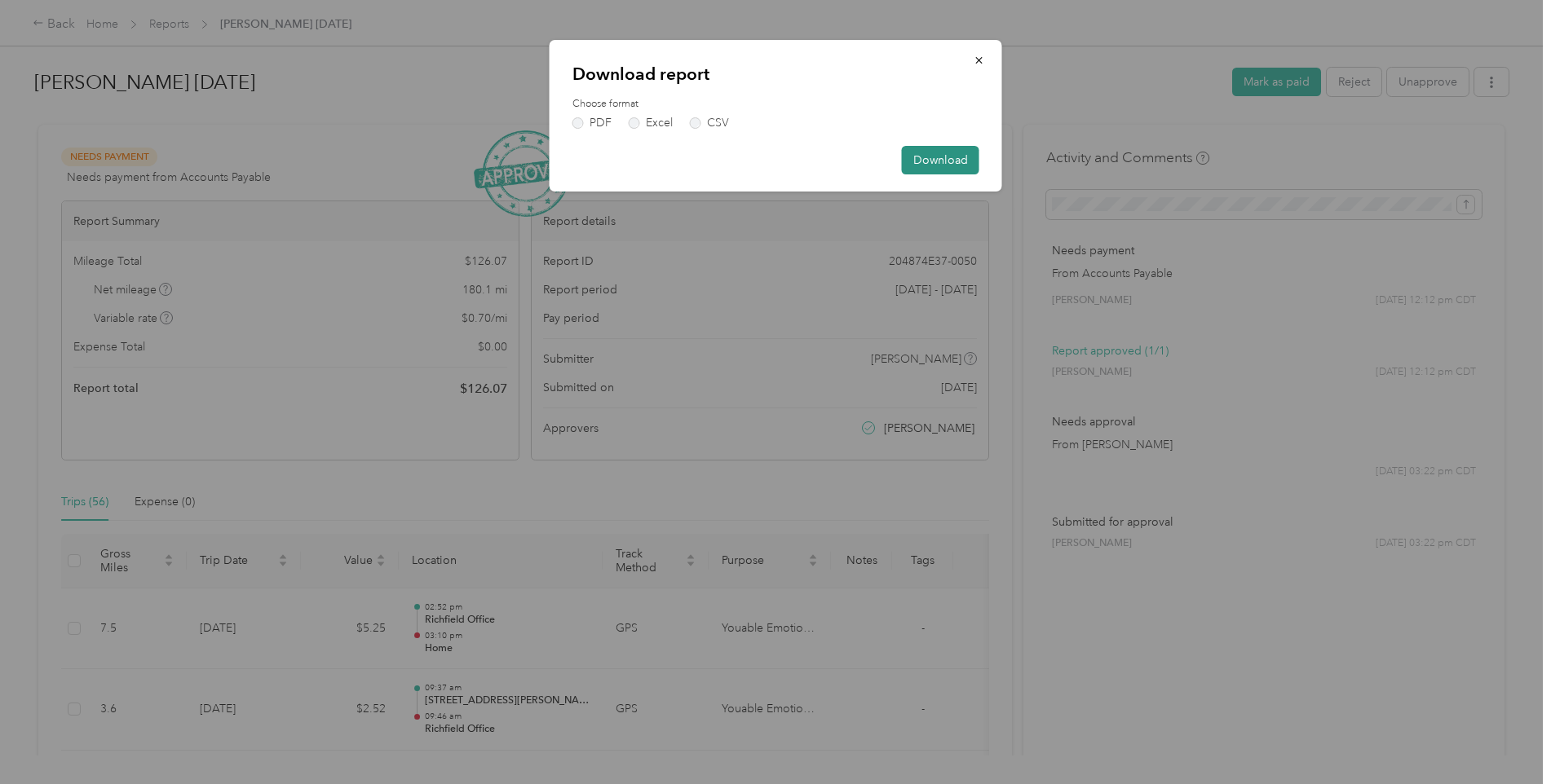
click at [953, 159] on button "Download" at bounding box center [941, 160] width 78 height 28
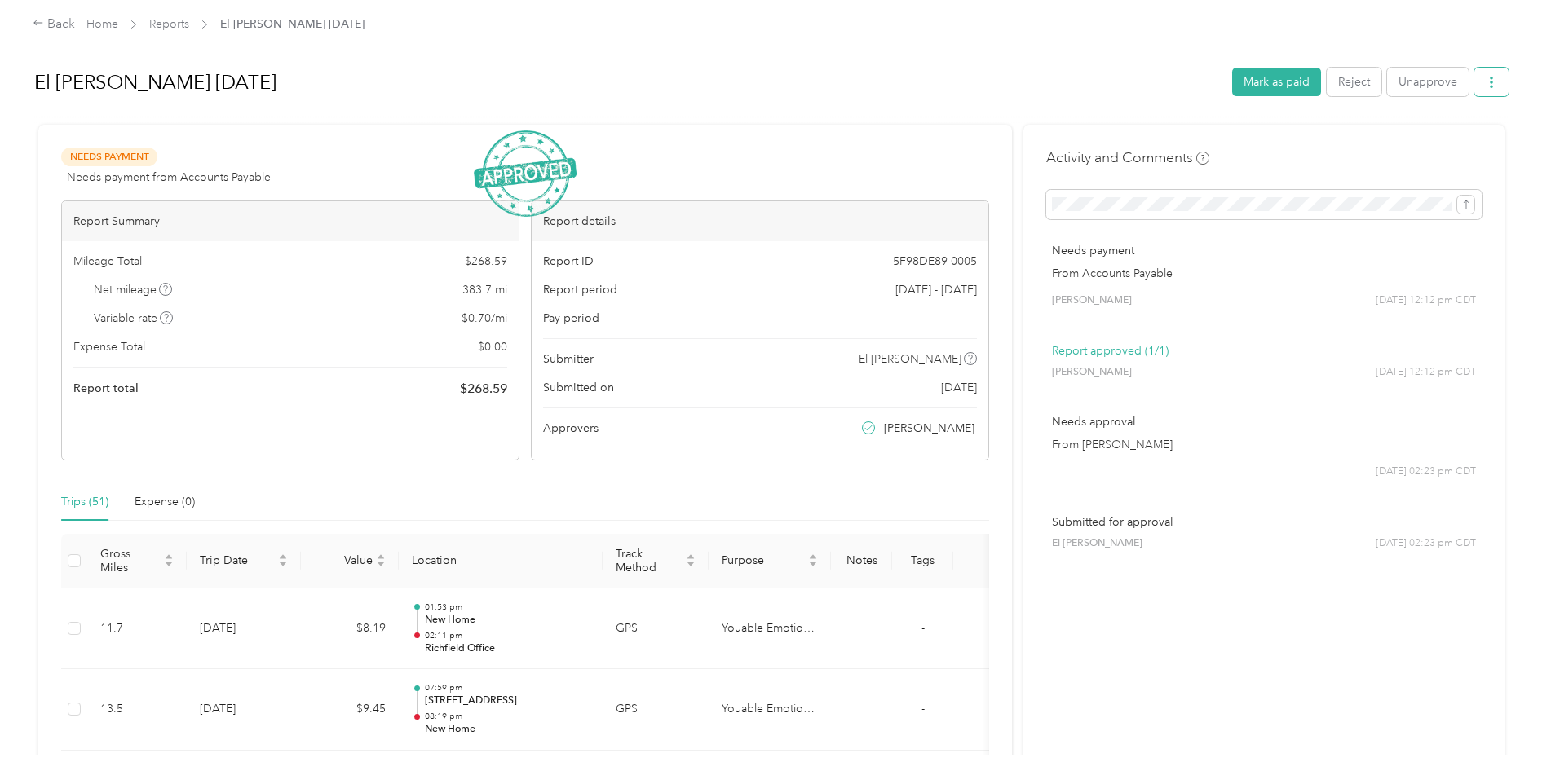
click at [1494, 85] on button "button" at bounding box center [1492, 82] width 34 height 28
click at [1451, 136] on span "Download" at bounding box center [1441, 142] width 54 height 17
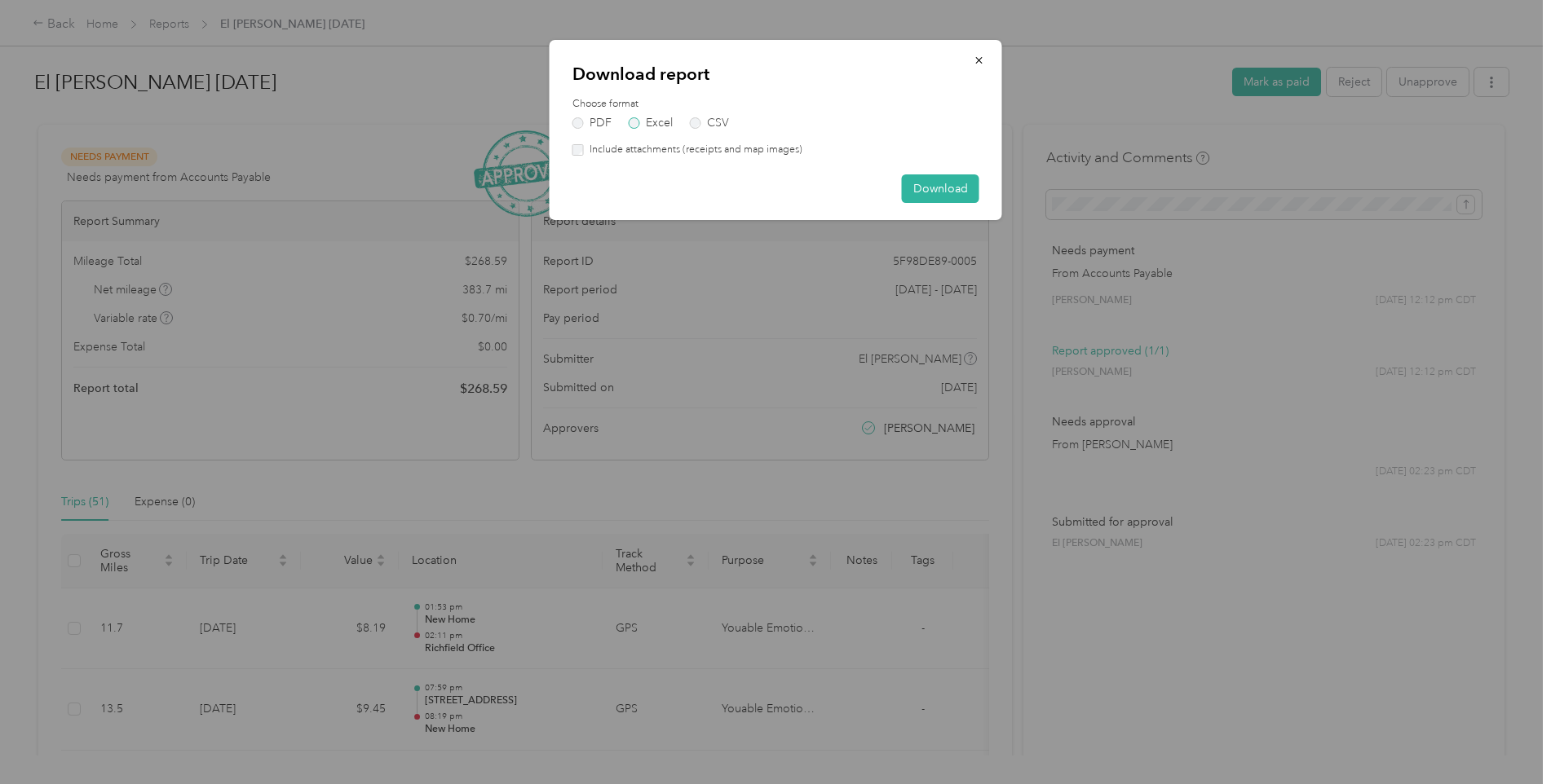
click at [651, 120] on label "Excel" at bounding box center [651, 123] width 44 height 12
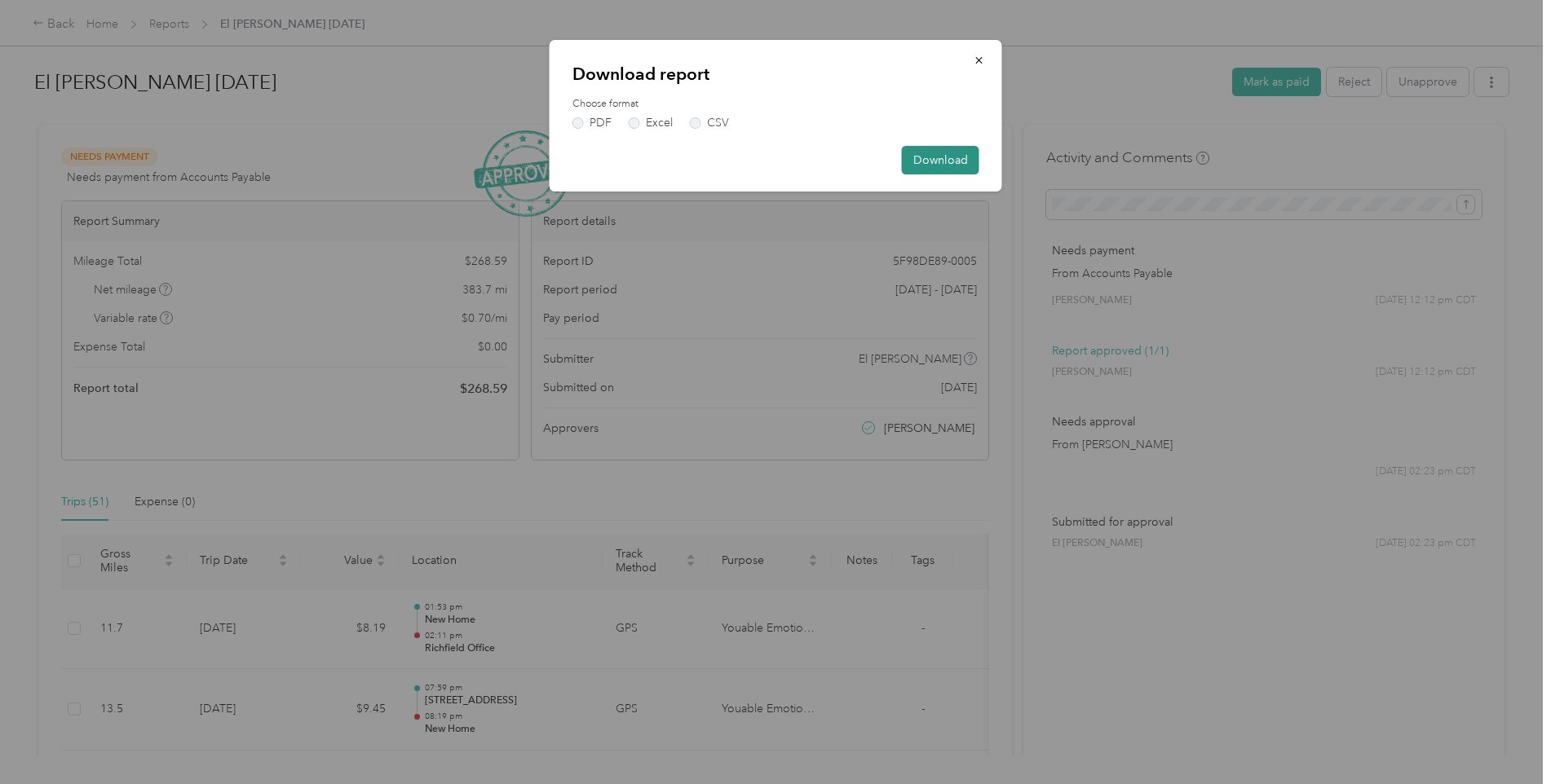
click at [936, 156] on button "Download" at bounding box center [941, 160] width 78 height 28
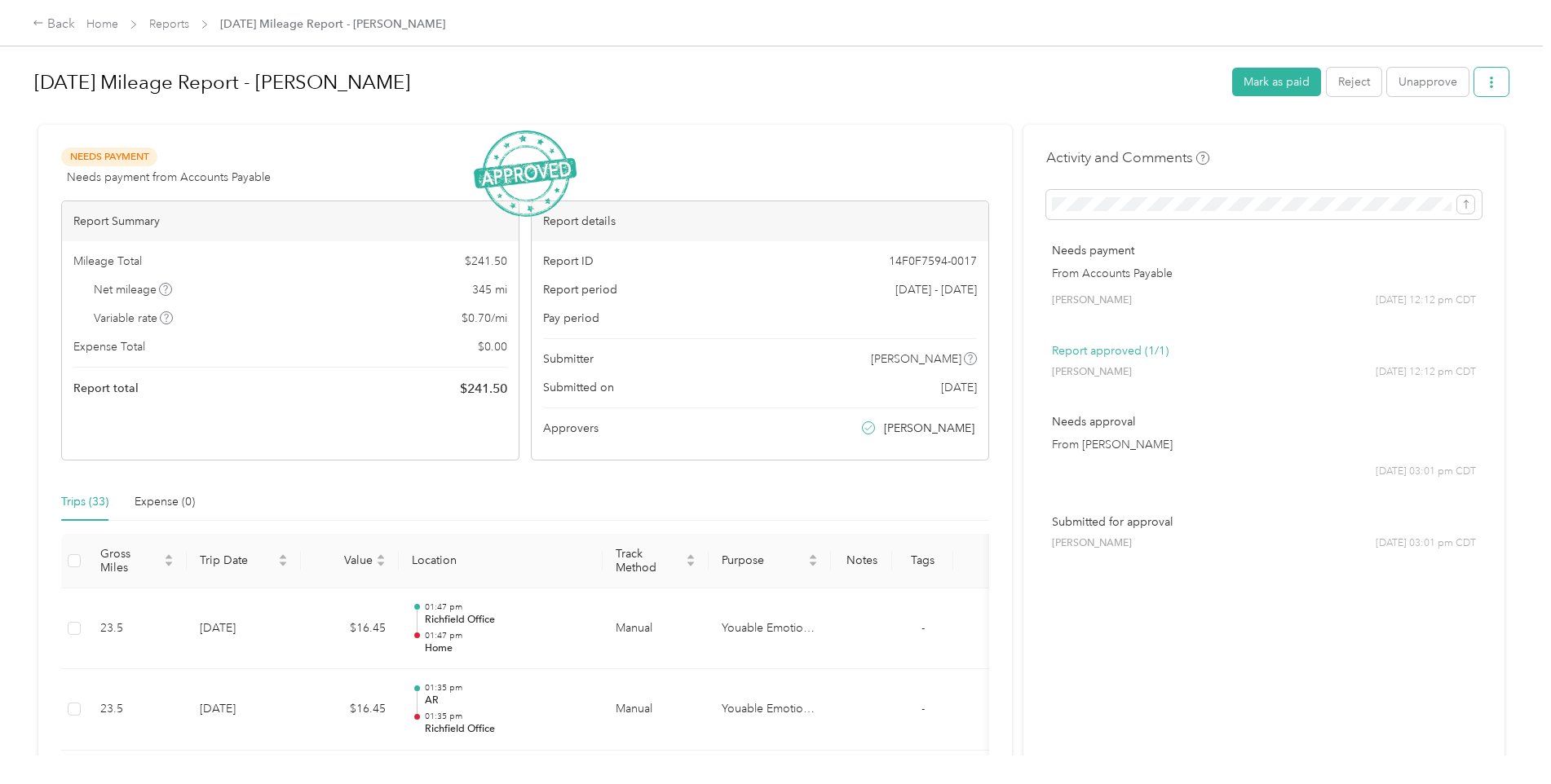
click at [1487, 89] on button "button" at bounding box center [1492, 82] width 34 height 28
click at [1411, 141] on div "Download" at bounding box center [1446, 142] width 97 height 17
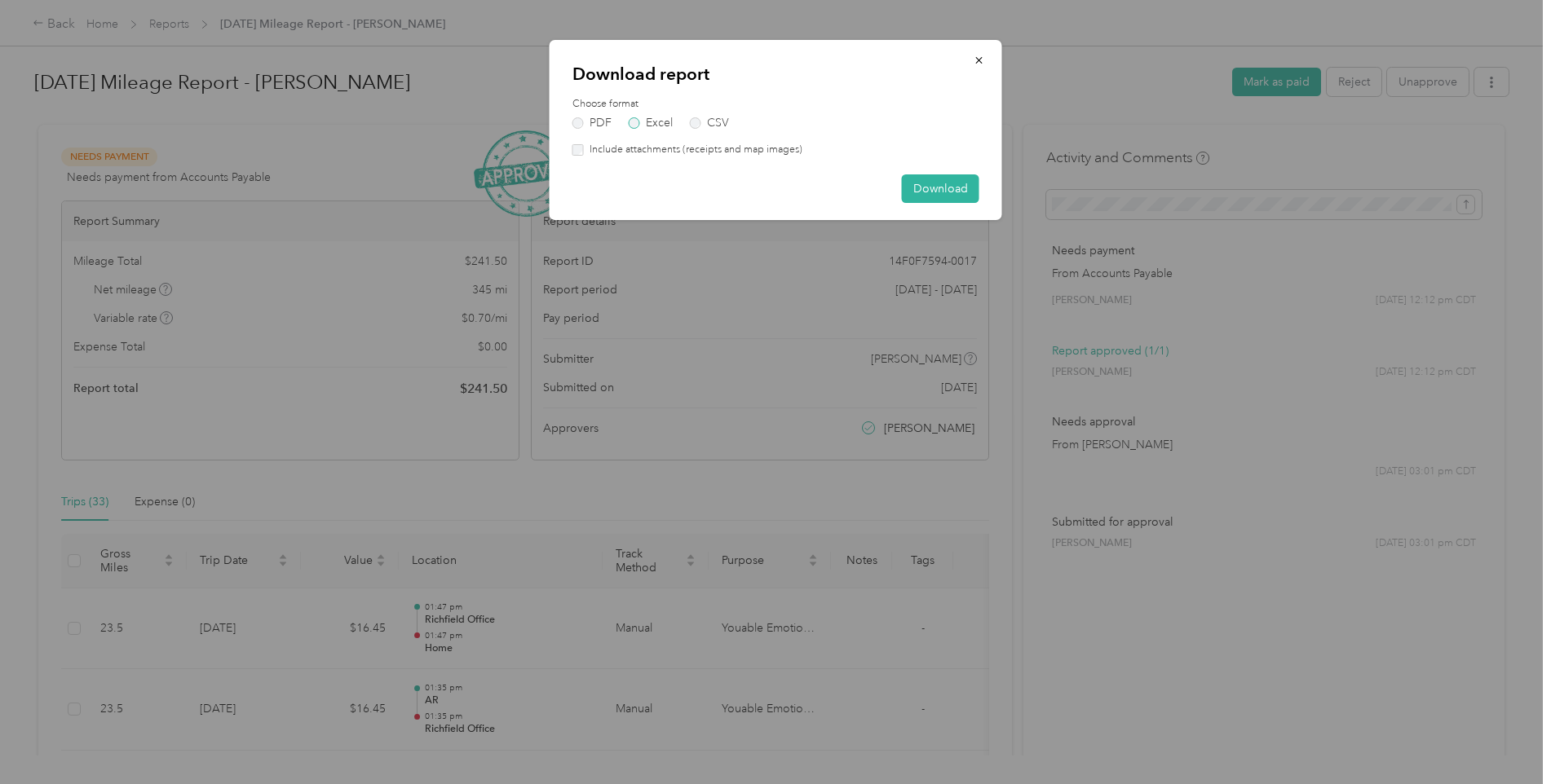
click at [648, 117] on label "Excel" at bounding box center [651, 123] width 44 height 12
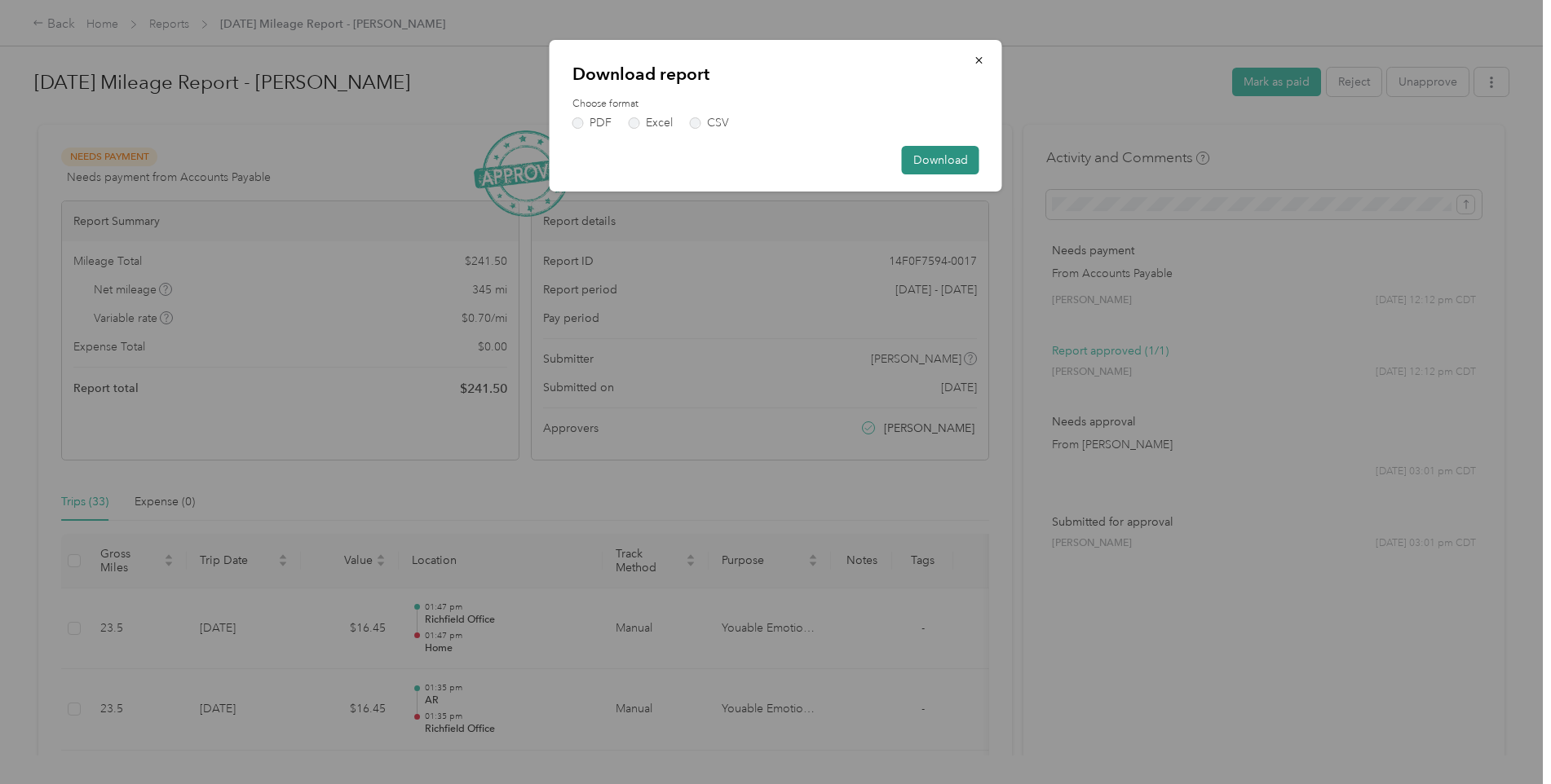
click at [928, 157] on button "Download" at bounding box center [941, 160] width 78 height 28
